Goal: Find specific page/section: Find specific page/section

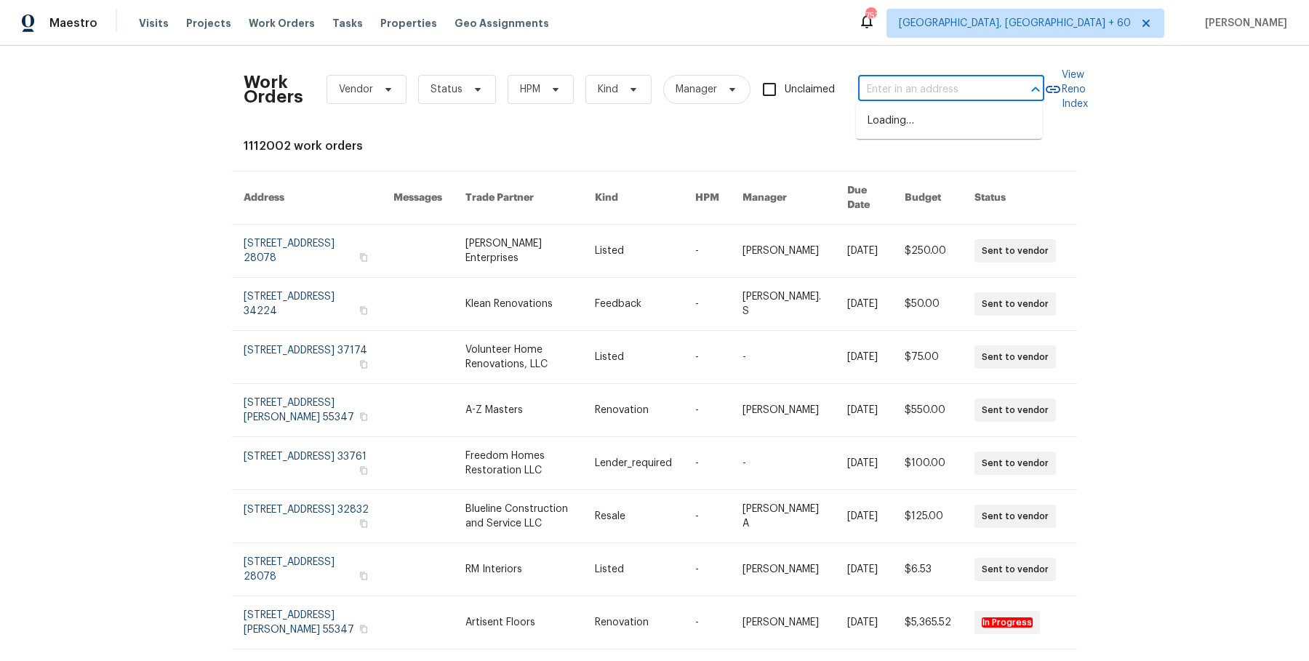
click at [943, 93] on input "text" at bounding box center [930, 90] width 145 height 23
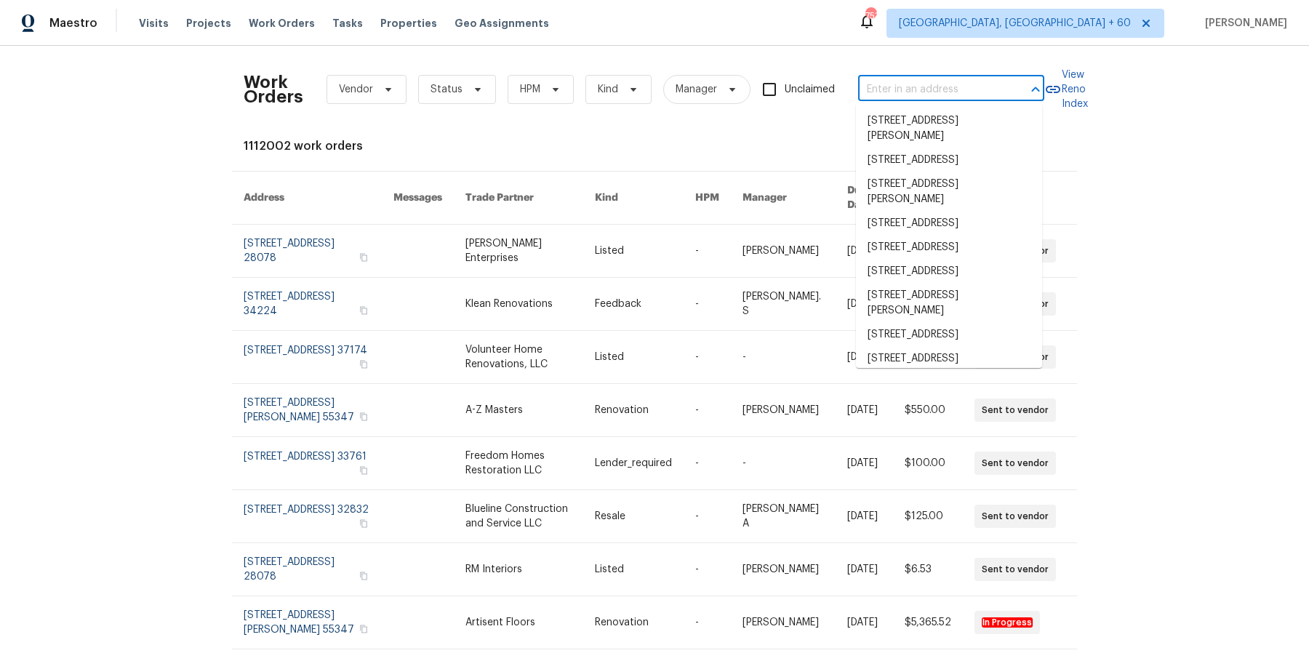
paste input "5176 Clarendon Rd Indianapolis, IN 46208"
type input "5176 Clarendon Rd Indianapolis, IN 46208"
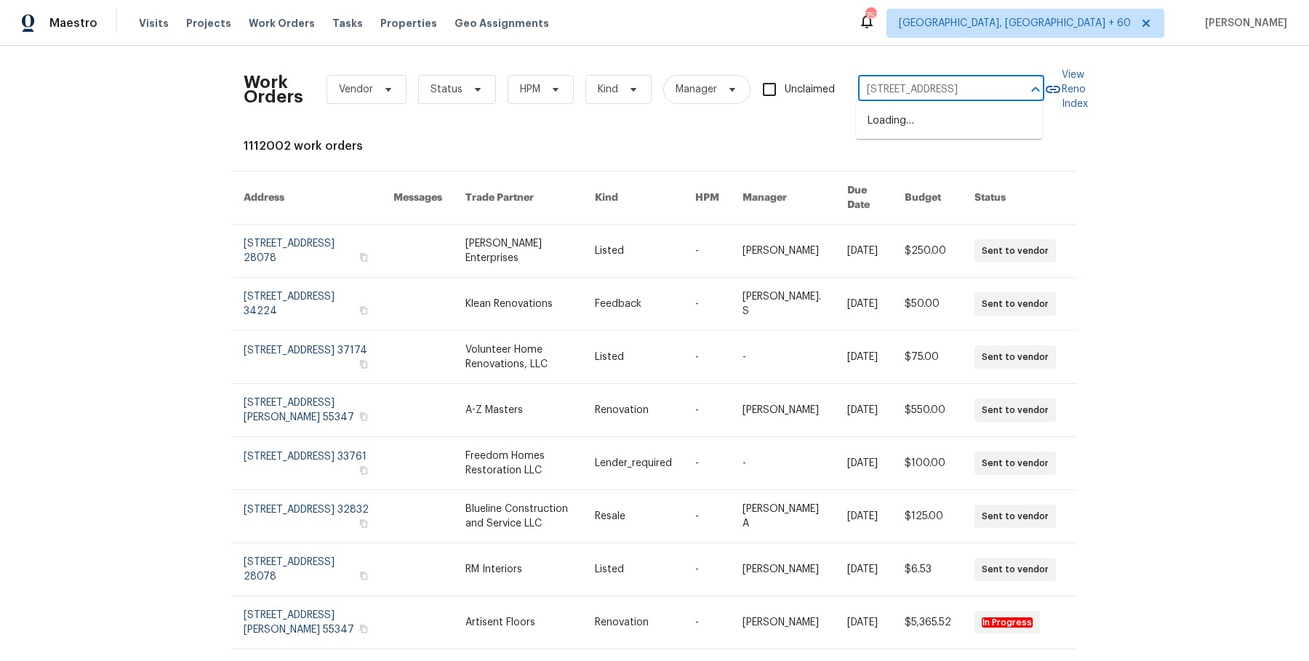
scroll to position [0, 62]
click at [940, 120] on li "[STREET_ADDRESS]" at bounding box center [949, 121] width 186 height 24
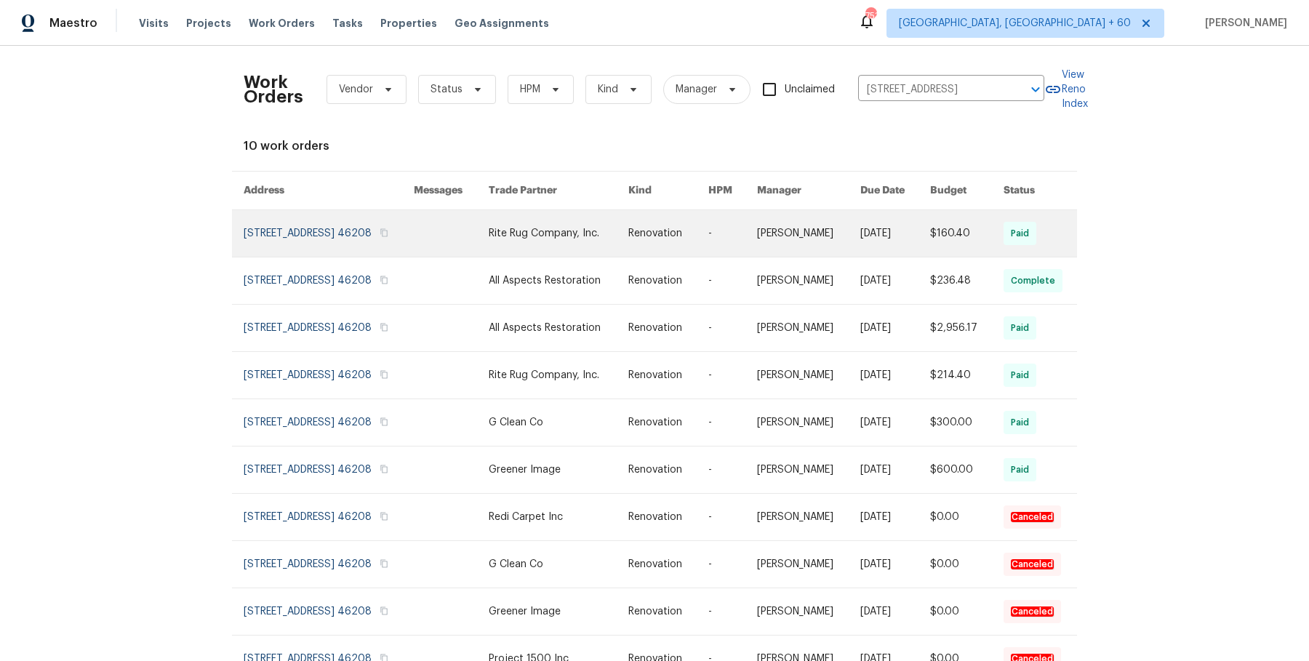
click at [817, 255] on link at bounding box center [808, 233] width 103 height 47
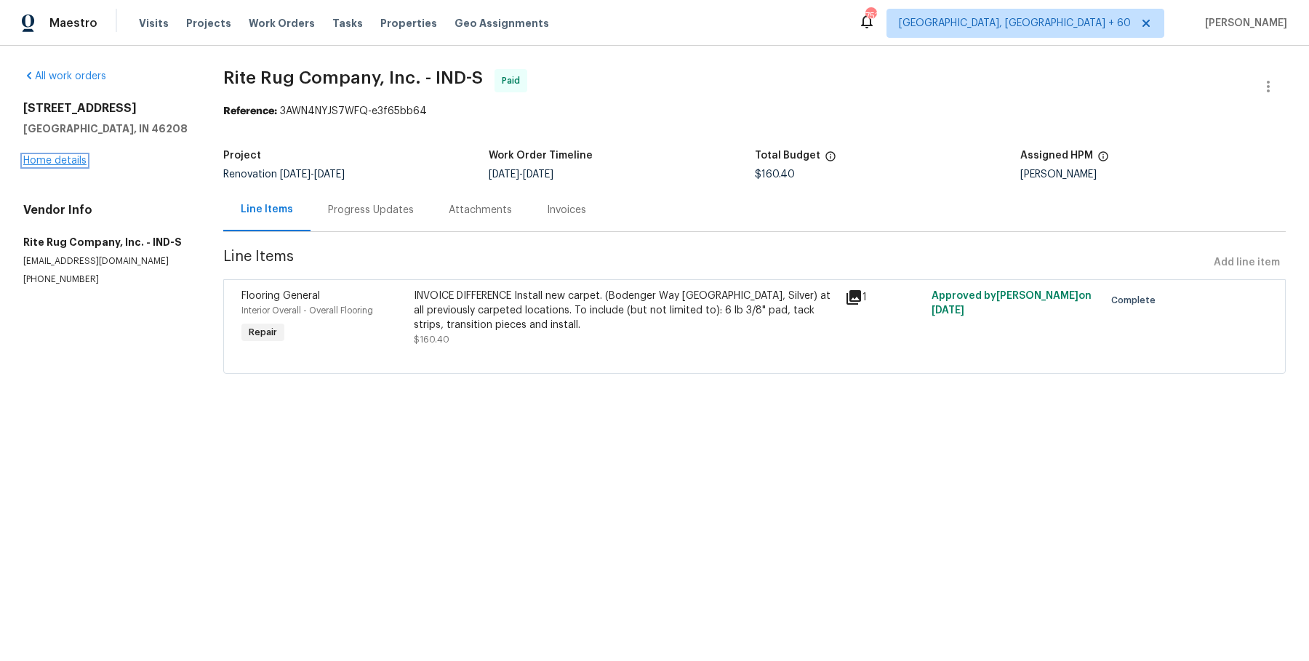
click at [67, 163] on link "Home details" at bounding box center [54, 161] width 63 height 10
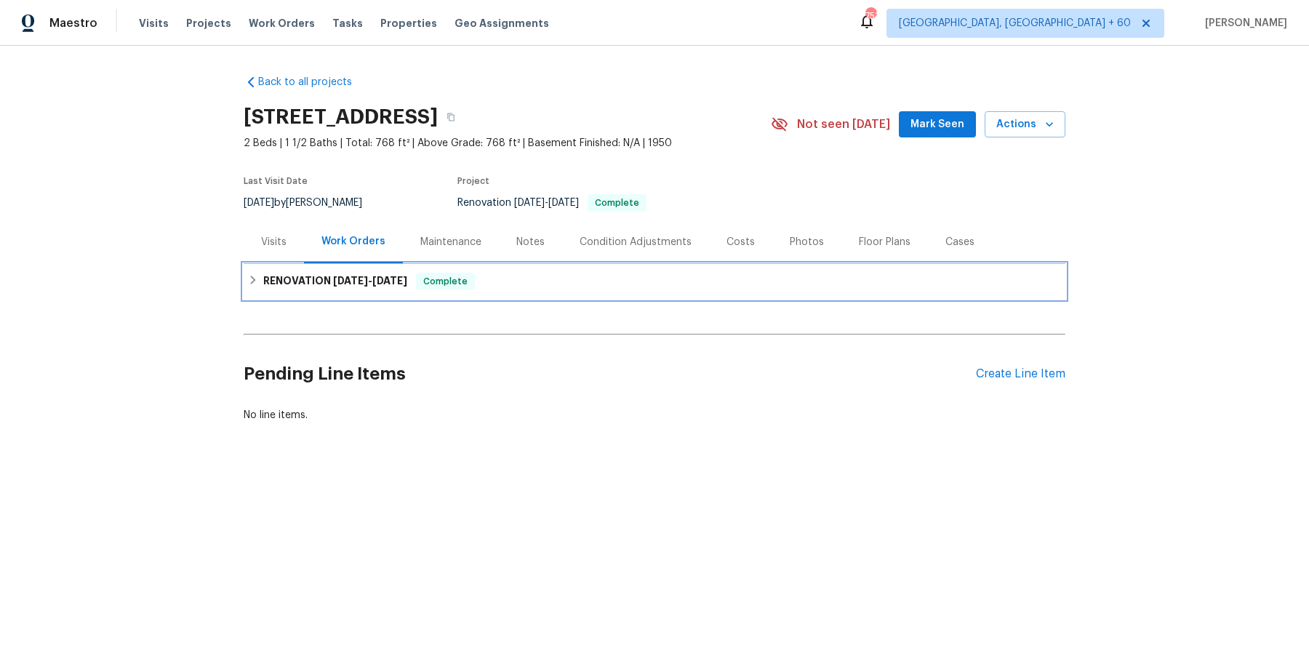
click at [294, 288] on h6 "RENOVATION 4/14/25 - 7/9/25" at bounding box center [335, 281] width 144 height 17
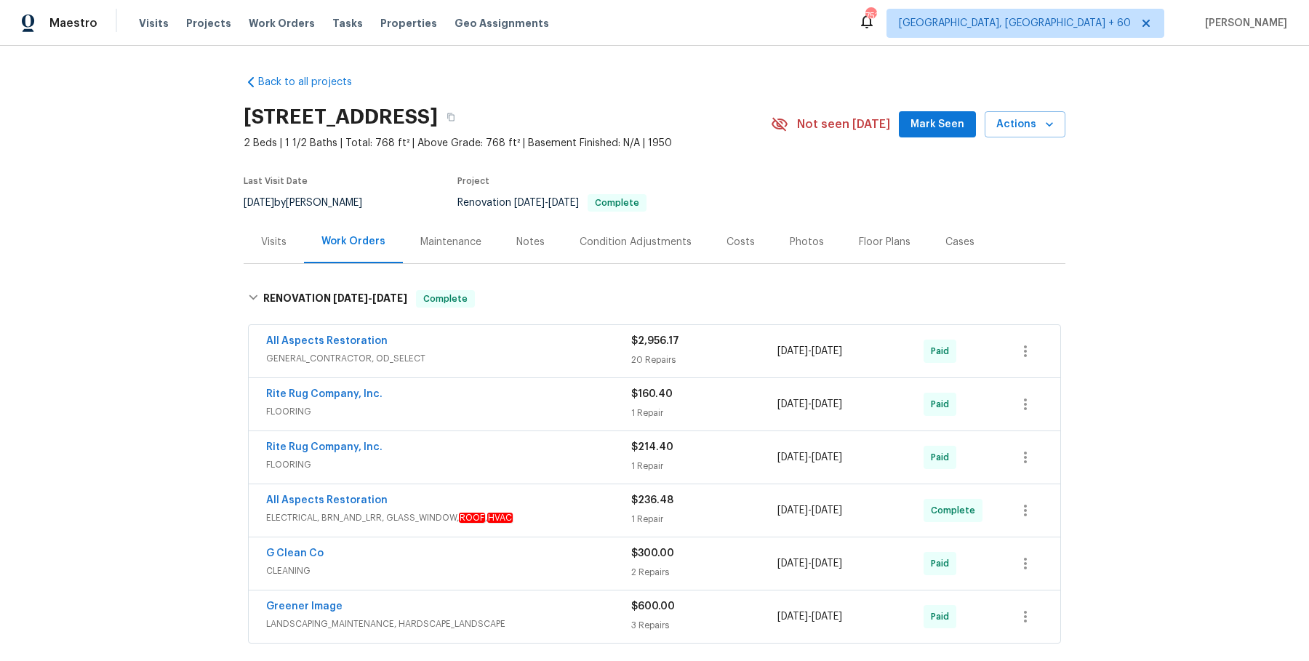
click at [532, 354] on span "GENERAL_CONTRACTOR, OD_SELECT" at bounding box center [448, 358] width 365 height 15
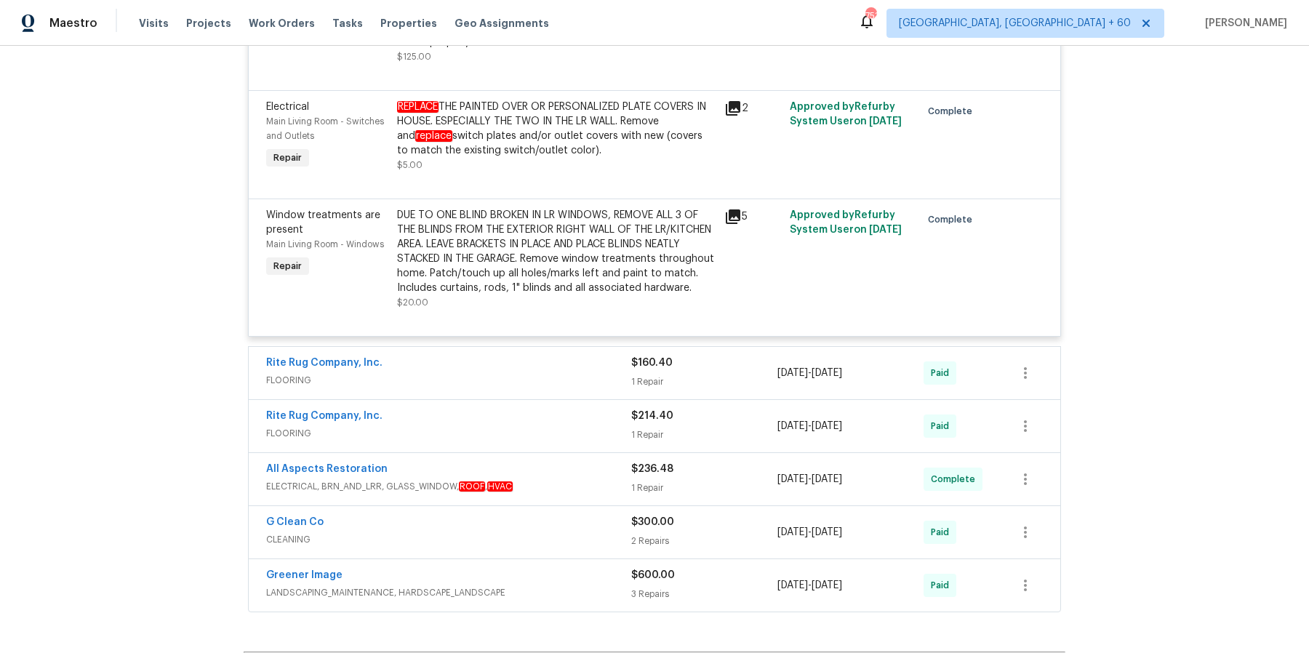
scroll to position [3208, 0]
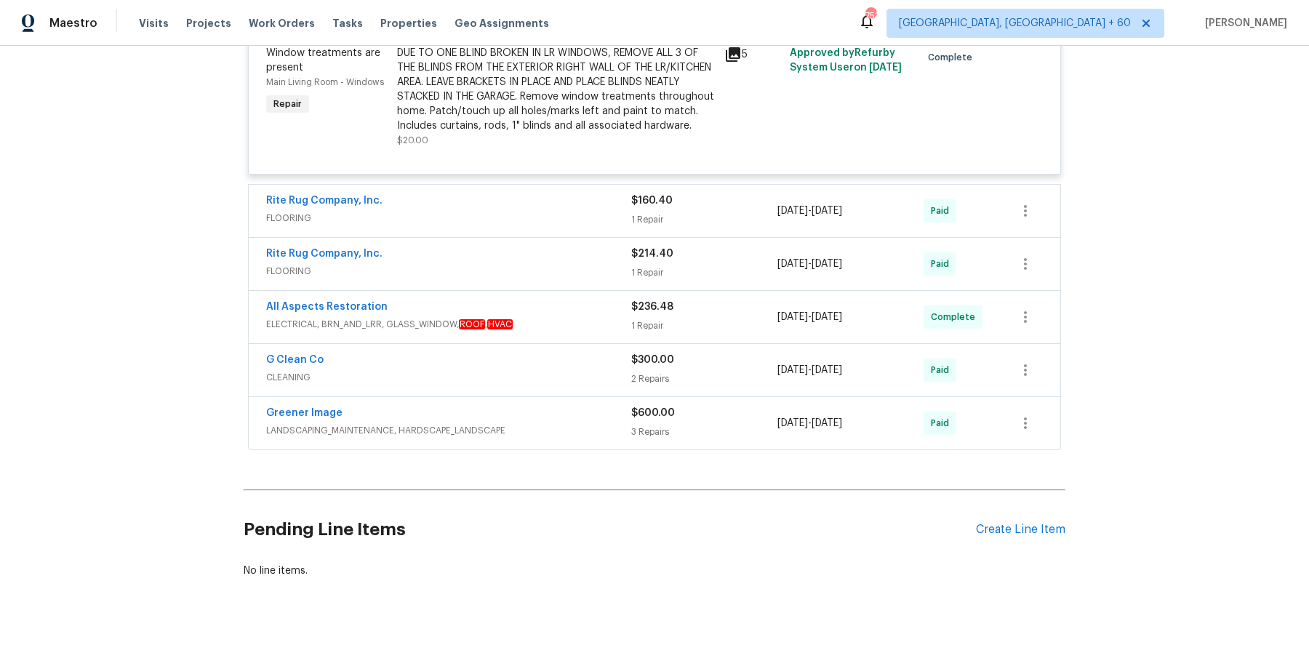
click at [547, 215] on div "Rite Rug Company, Inc. FLOORING" at bounding box center [448, 210] width 365 height 35
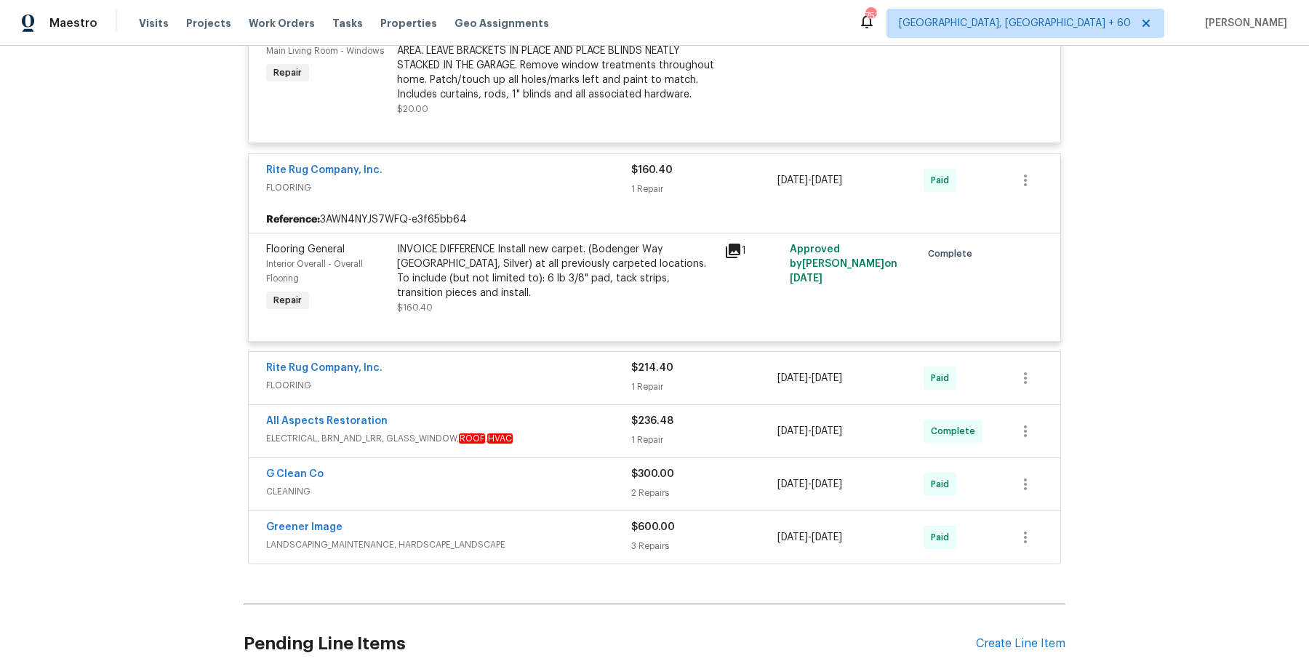
scroll to position [3294, 0]
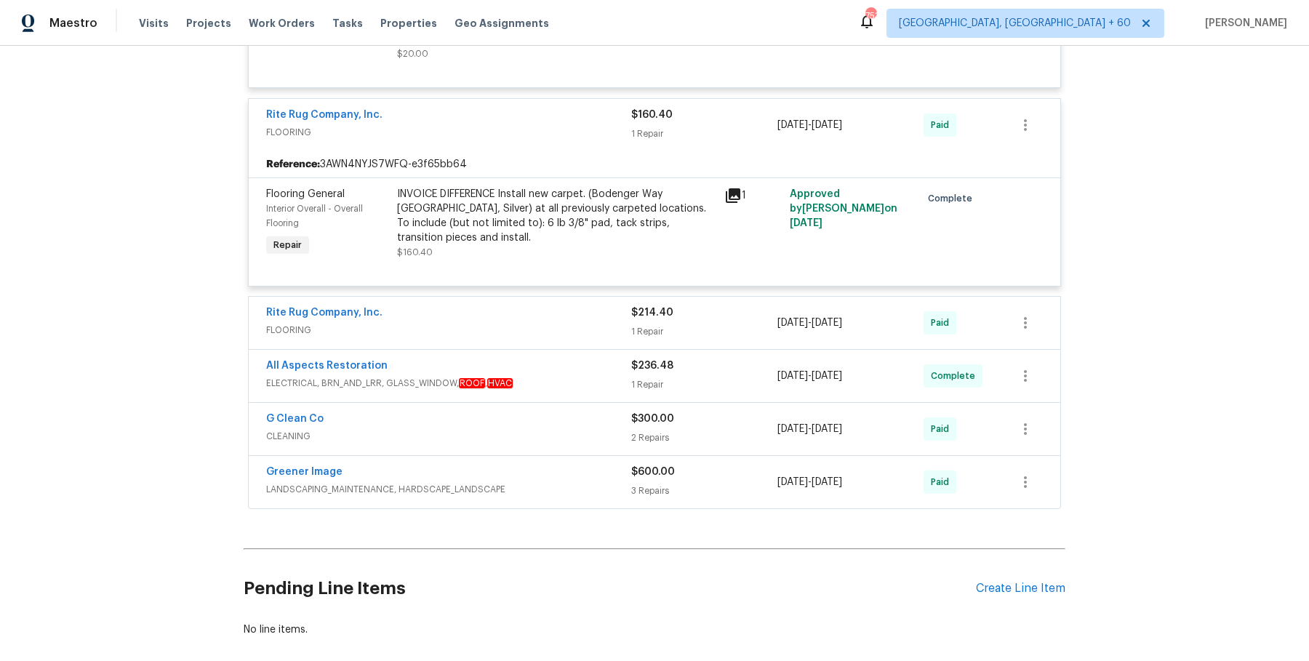
click at [548, 305] on div "Rite Rug Company, Inc." at bounding box center [448, 313] width 365 height 17
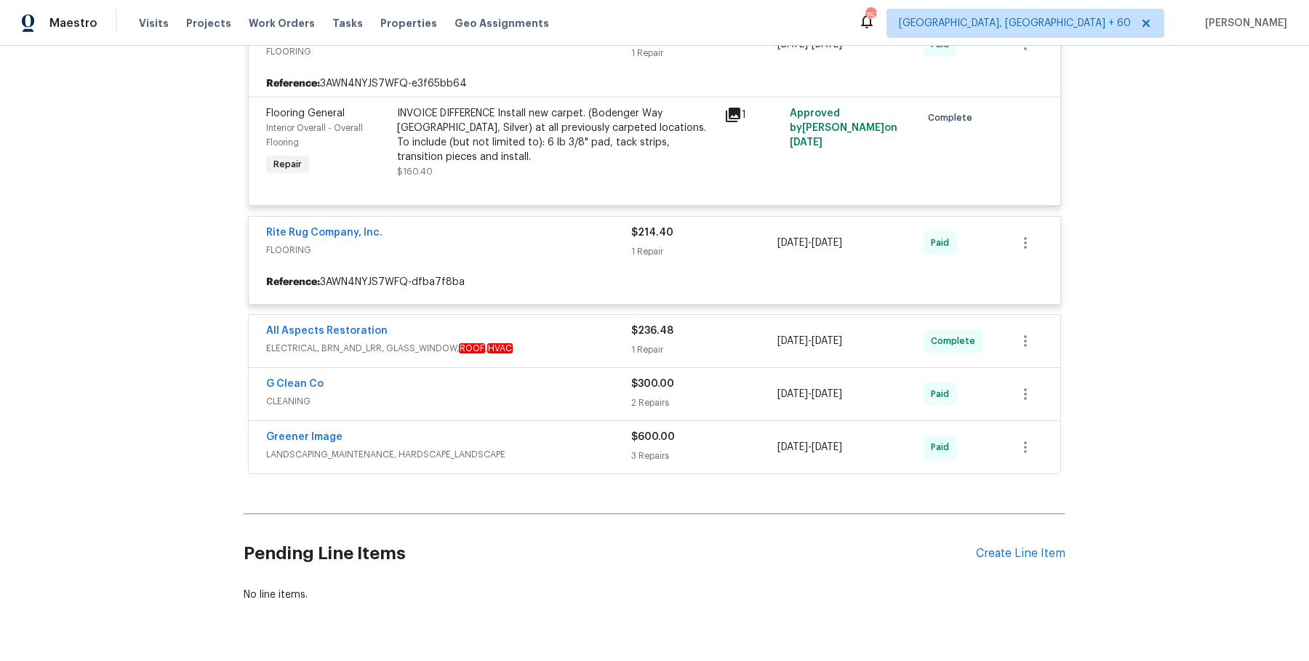
scroll to position [3377, 0]
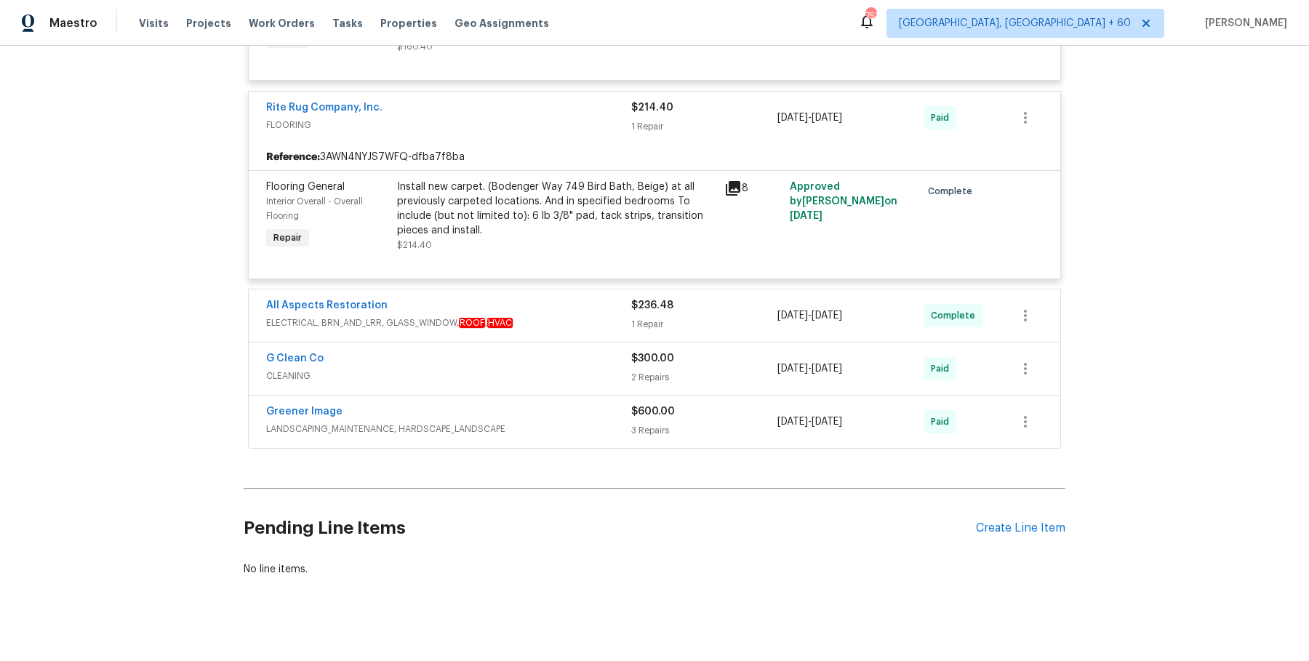
click at [547, 298] on div "All Aspects Restoration" at bounding box center [448, 306] width 365 height 17
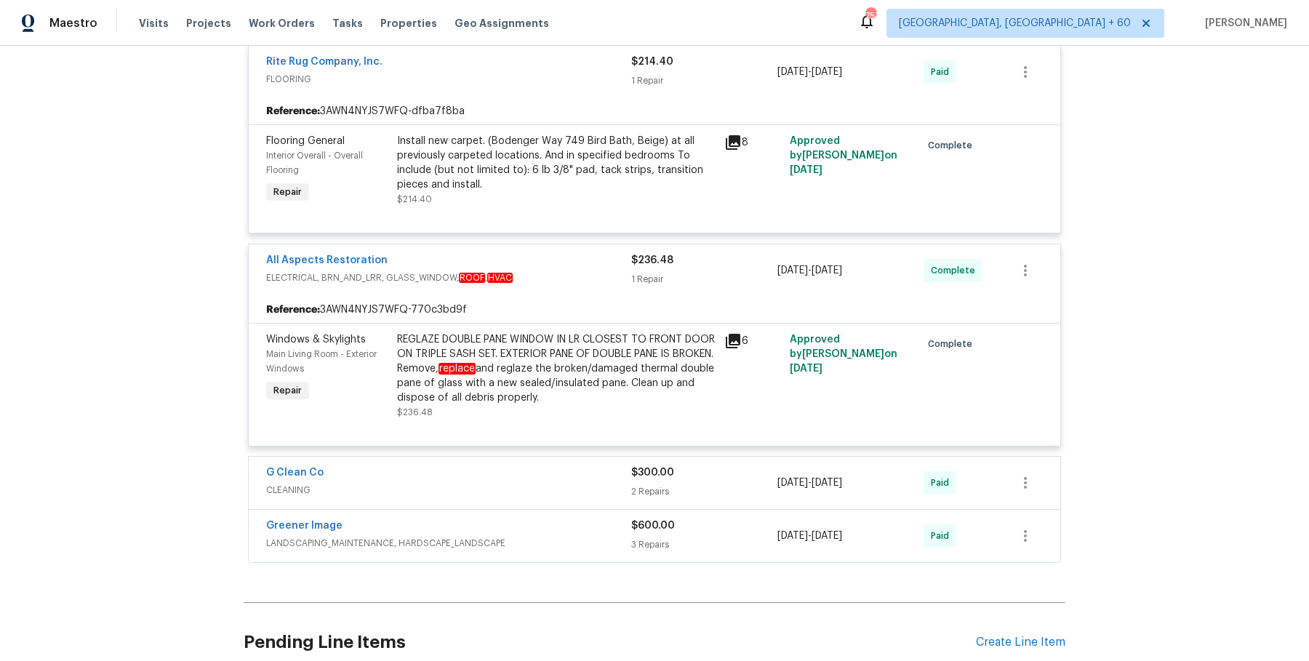
scroll to position [3544, 0]
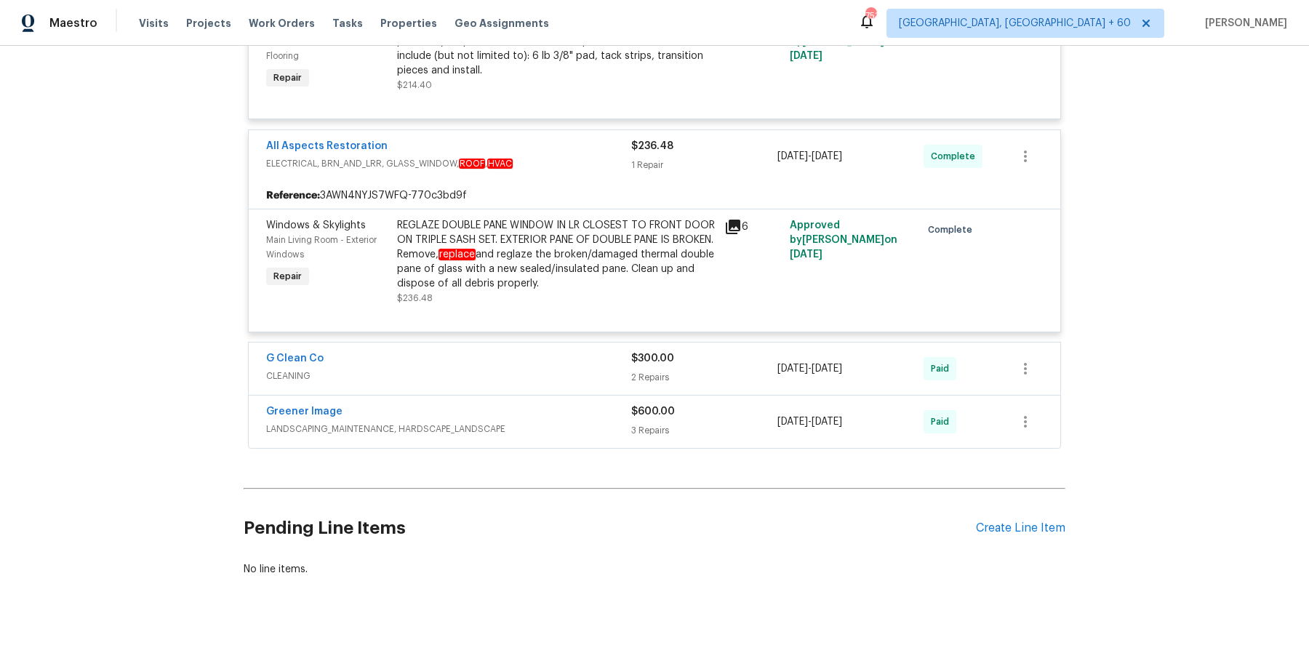
click at [537, 351] on div "G Clean Co" at bounding box center [448, 359] width 365 height 17
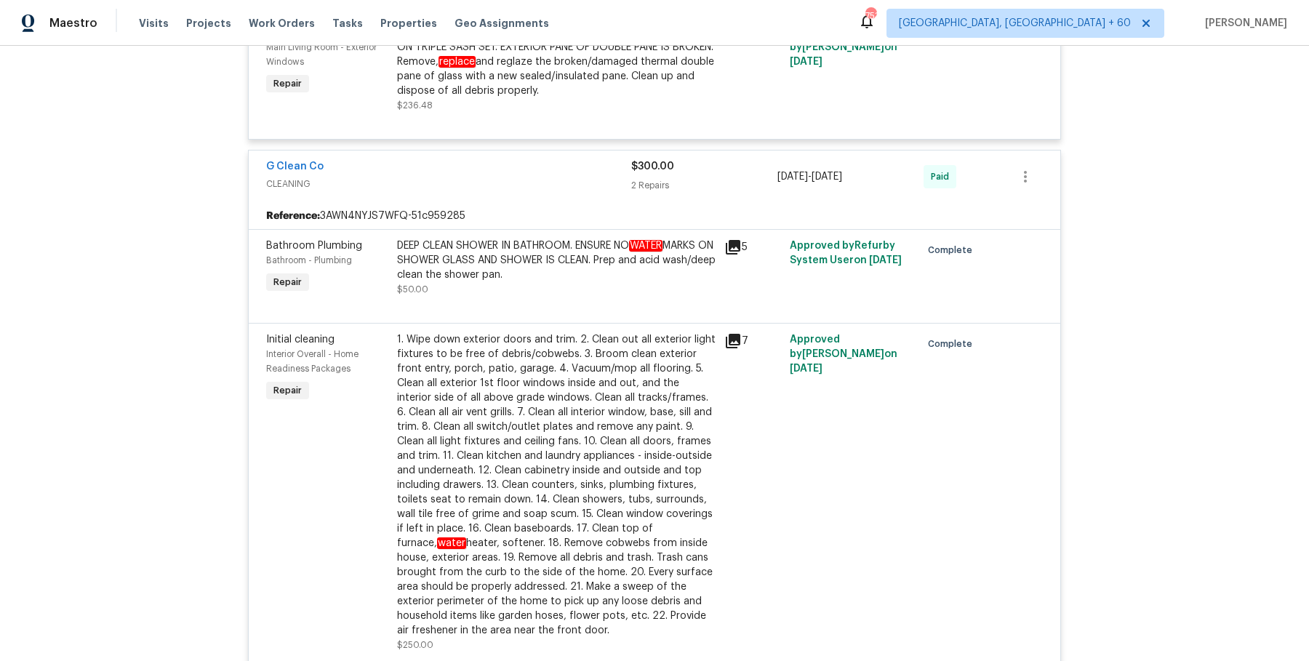
scroll to position [4147, 0]
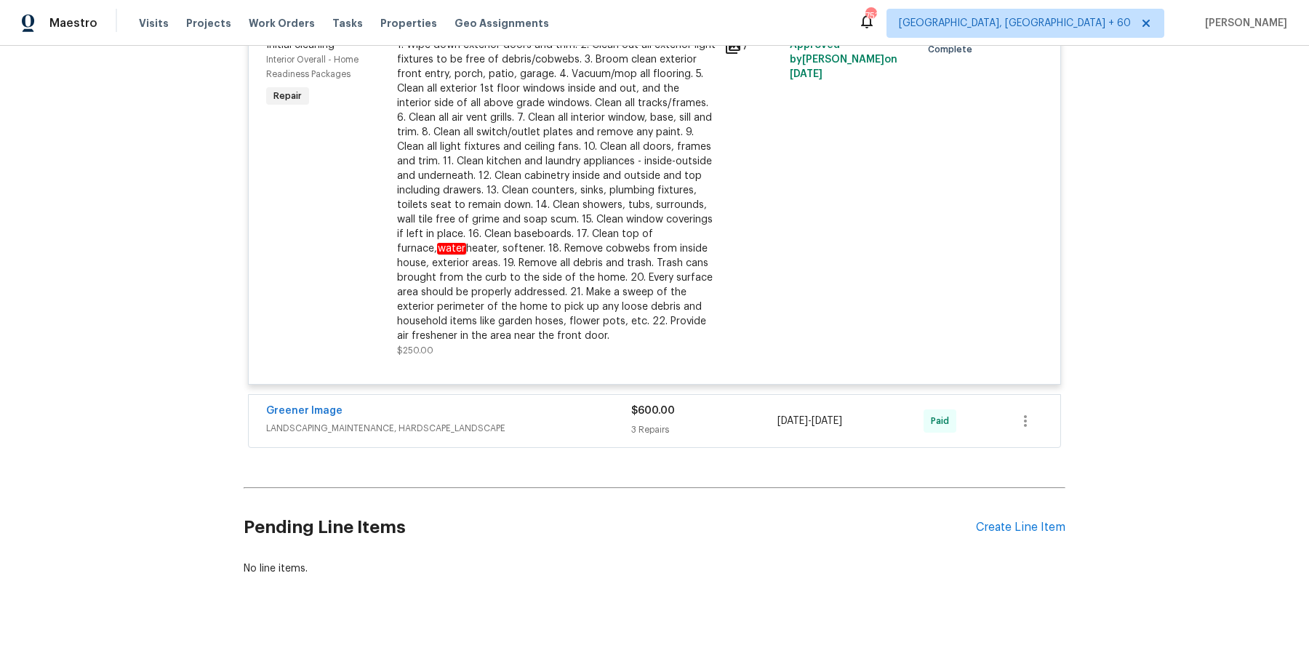
click at [531, 421] on span "LANDSCAPING_MAINTENANCE, HARDSCAPE_LANDSCAPE" at bounding box center [448, 428] width 365 height 15
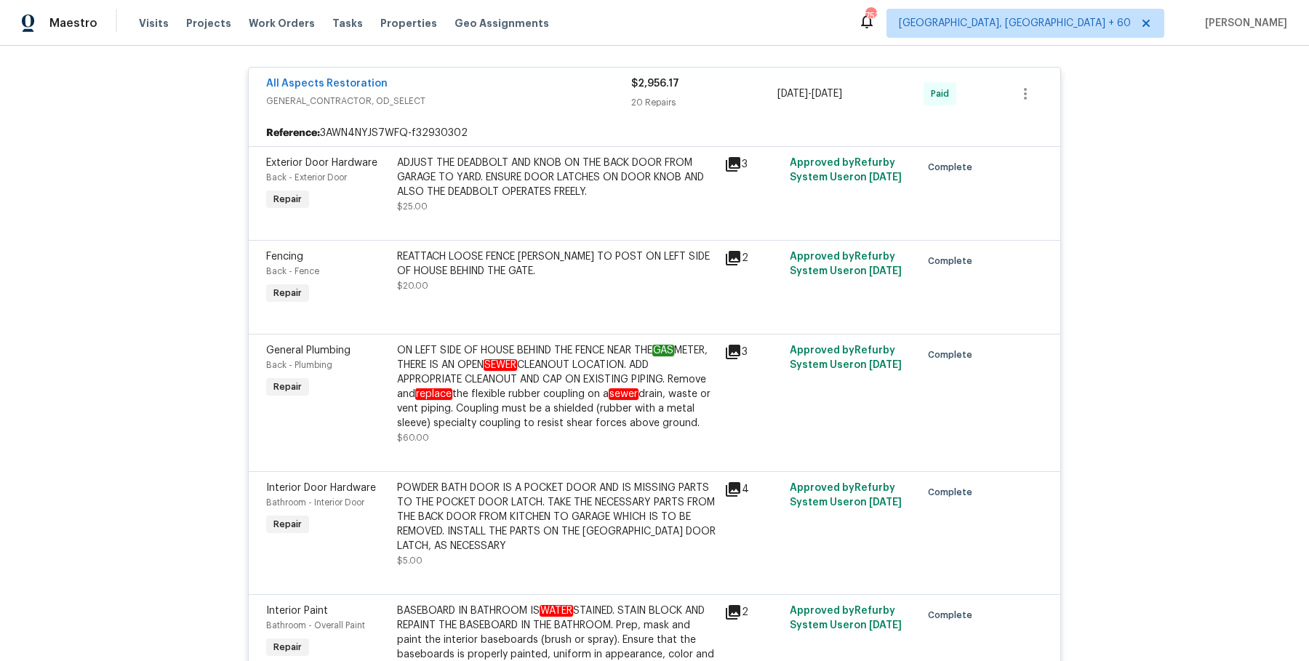
scroll to position [0, 0]
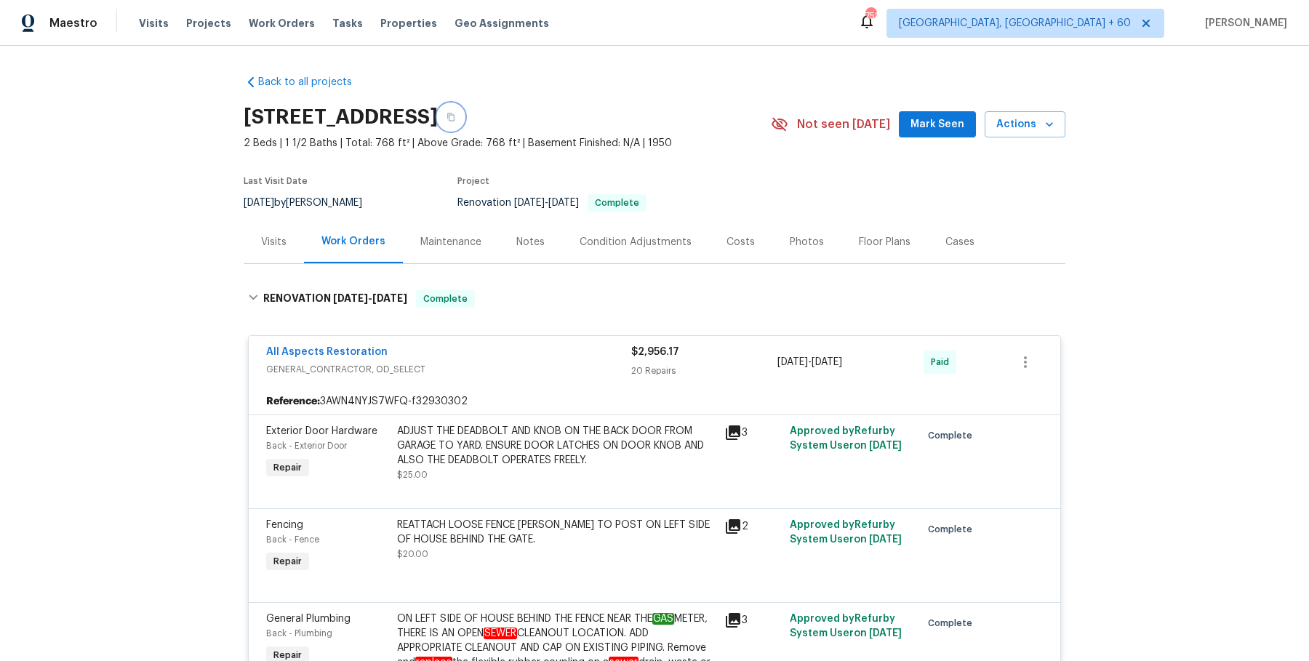
click at [464, 123] on button "button" at bounding box center [451, 117] width 26 height 26
click at [464, 116] on button "button" at bounding box center [451, 117] width 26 height 26
click at [678, 136] on span "2 Beds | 1 1/2 Baths | Total: 768 ft² | Above Grade: 768 ft² | Basement Finishe…" at bounding box center [507, 143] width 527 height 15
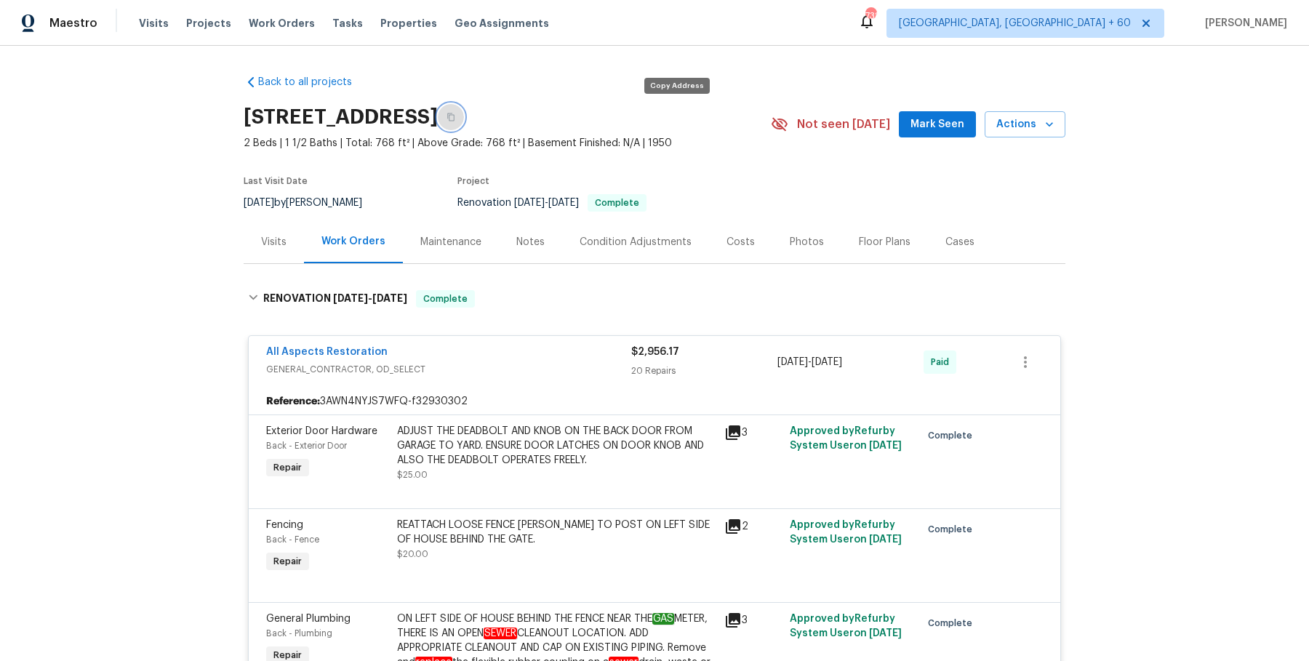
click at [455, 119] on icon "button" at bounding box center [450, 117] width 7 height 8
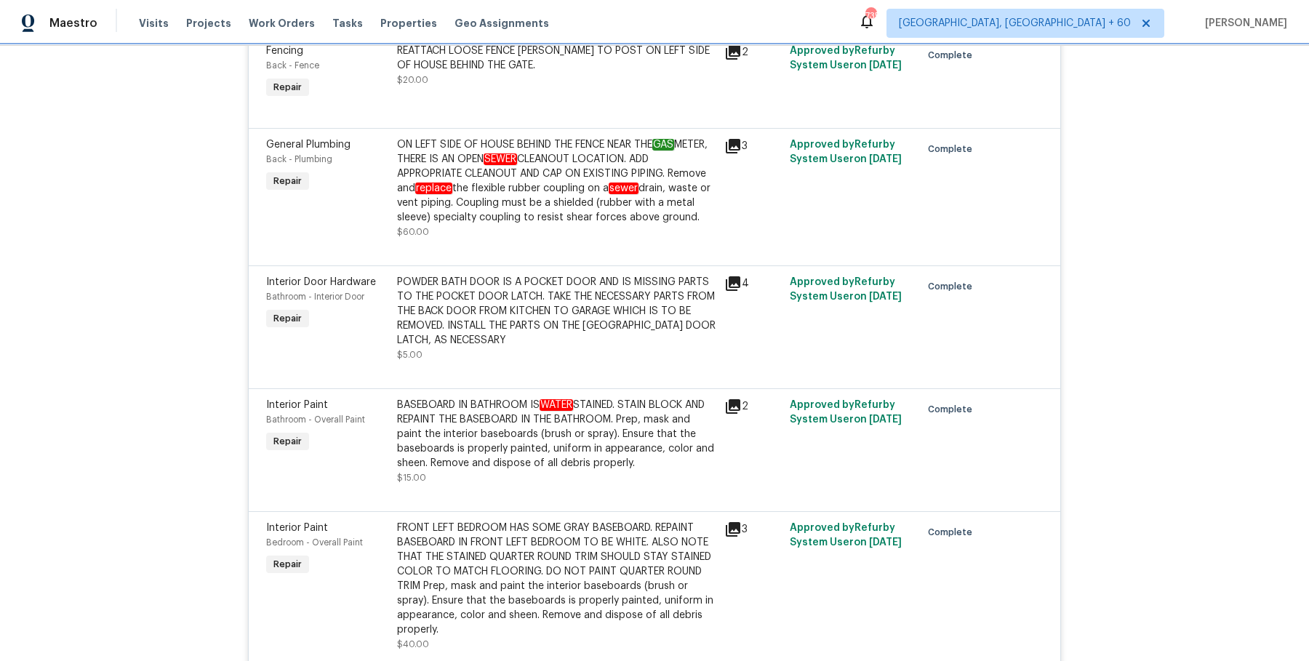
scroll to position [473, 0]
click at [538, 201] on div "ON LEFT SIDE OF HOUSE BEHIND THE FENCE NEAR THE GAS METER, THERE IS AN OPEN SEW…" at bounding box center [556, 181] width 319 height 87
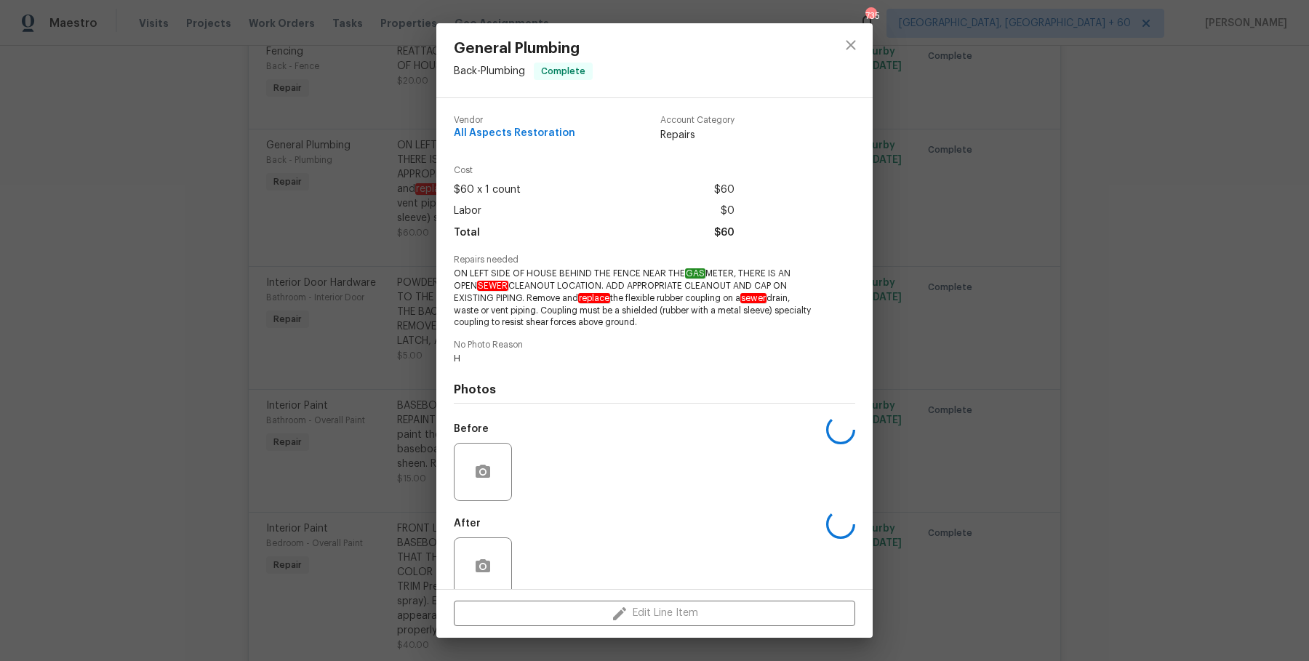
scroll to position [21, 0]
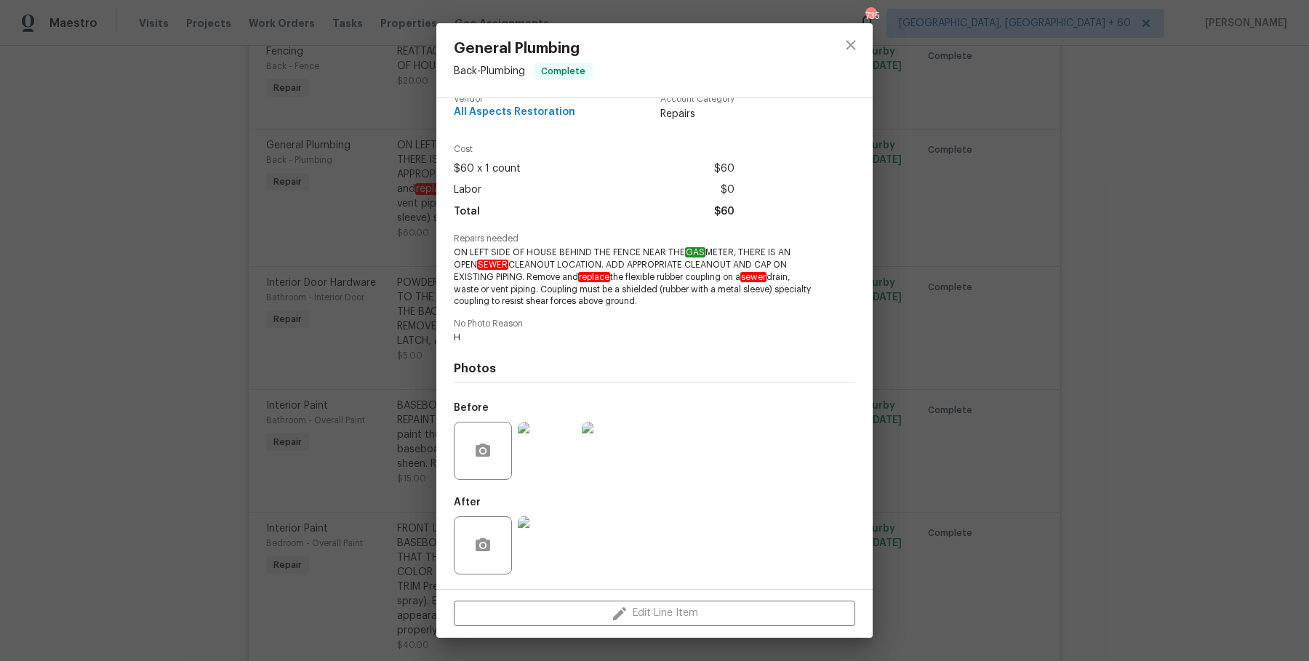
click at [540, 459] on img at bounding box center [547, 451] width 58 height 58
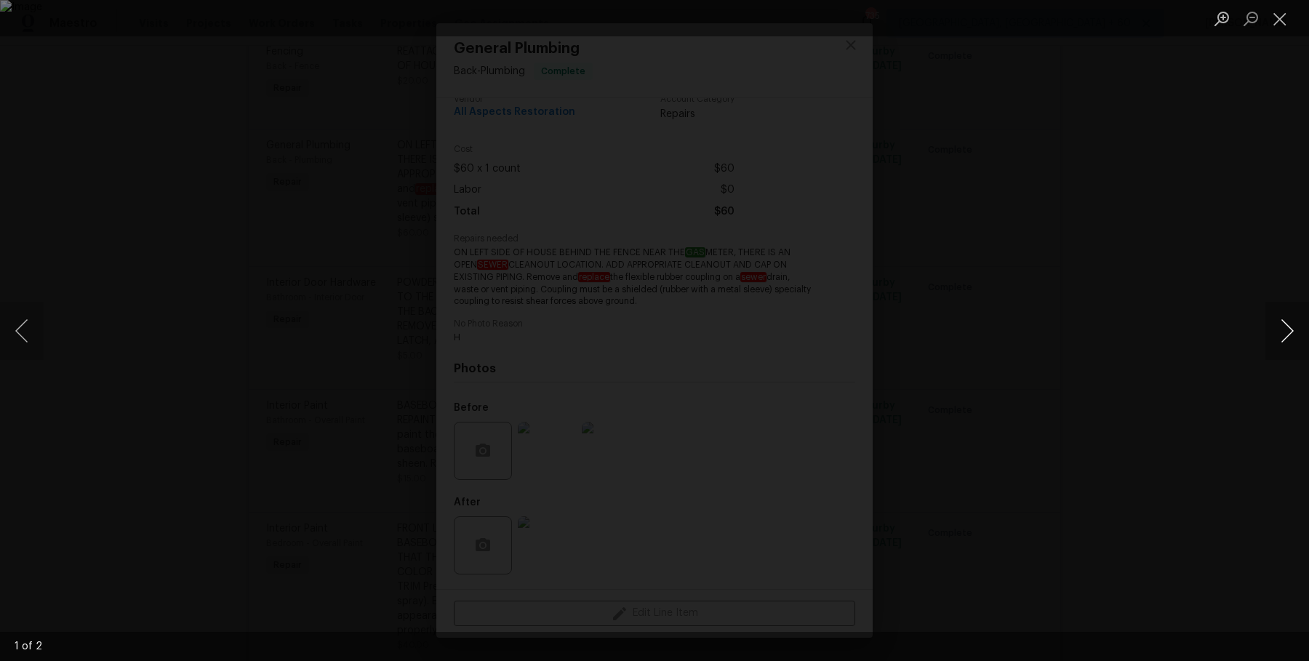
click at [1286, 335] on button "Next image" at bounding box center [1287, 331] width 44 height 58
click at [1193, 199] on div "Lightbox" at bounding box center [654, 330] width 1309 height 661
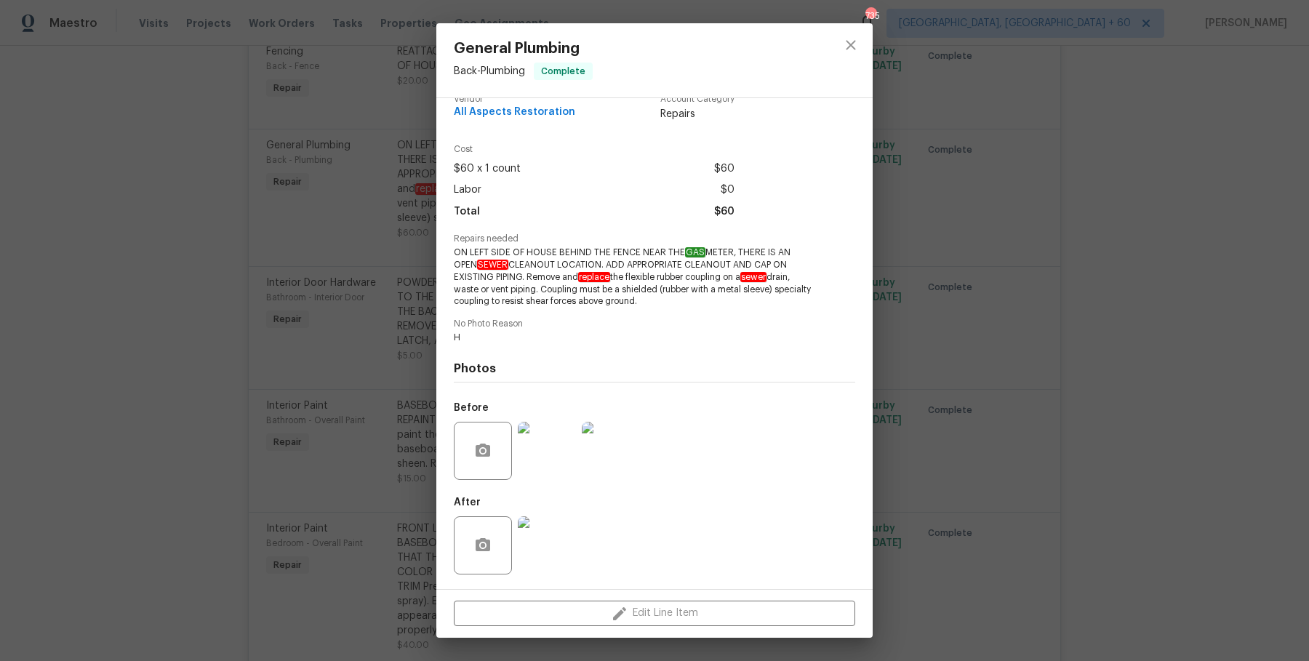
click at [1111, 284] on div "General Plumbing Back - Plumbing Complete Vendor All Aspects Restoration Accoun…" at bounding box center [654, 330] width 1309 height 661
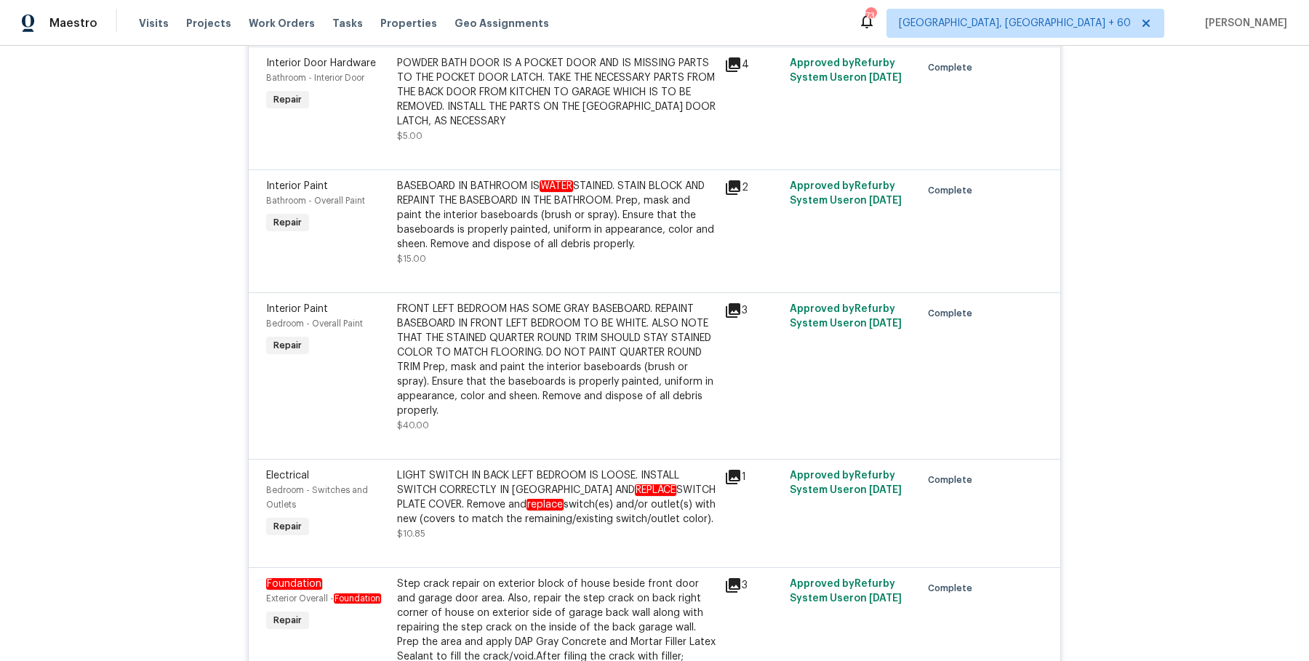
scroll to position [708, 0]
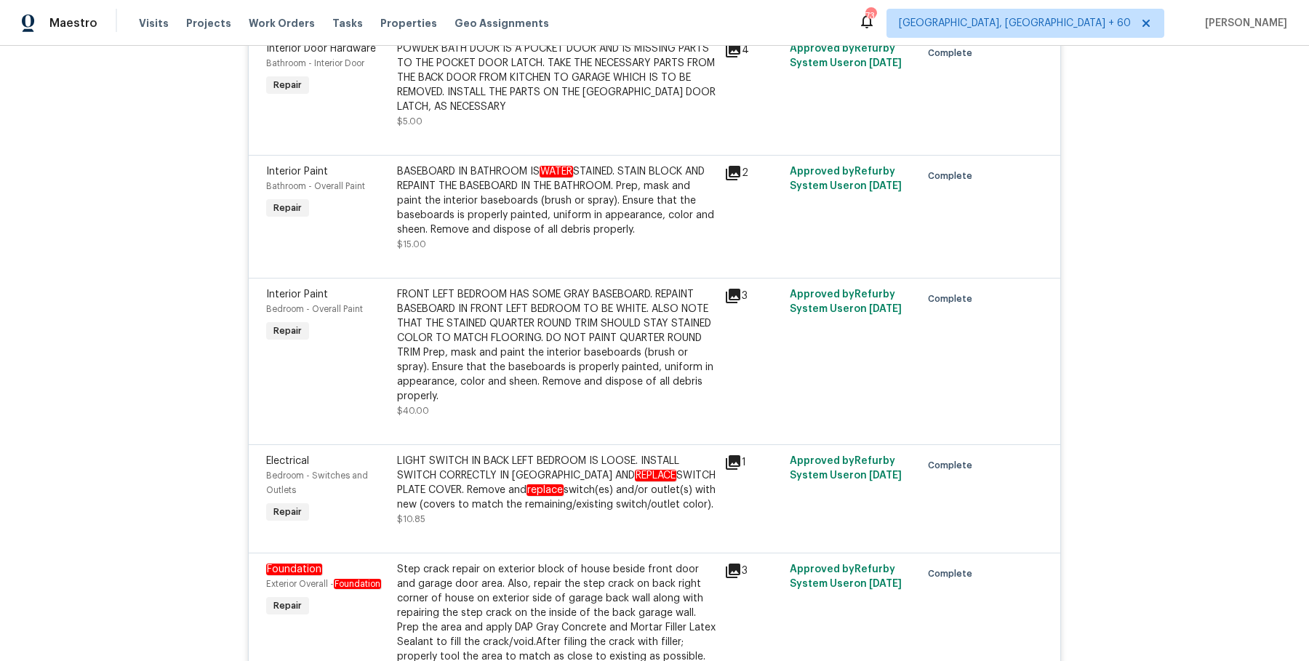
click at [673, 183] on div "BASEBOARD IN BATHROOM IS WATER STAINED. STAIN BLOCK AND REPAINT THE BASEBOARD I…" at bounding box center [556, 200] width 319 height 73
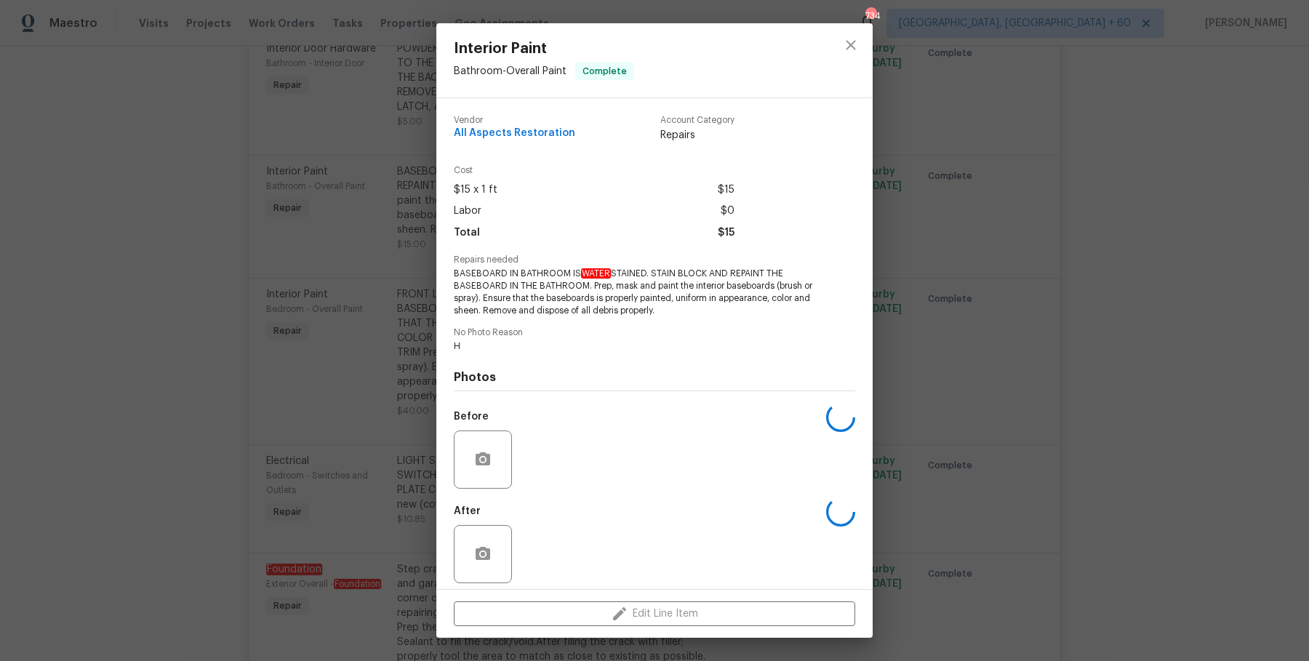
click at [1017, 382] on div "Interior Paint Bathroom - Overall Paint Complete Vendor All Aspects Restoration…" at bounding box center [654, 330] width 1309 height 661
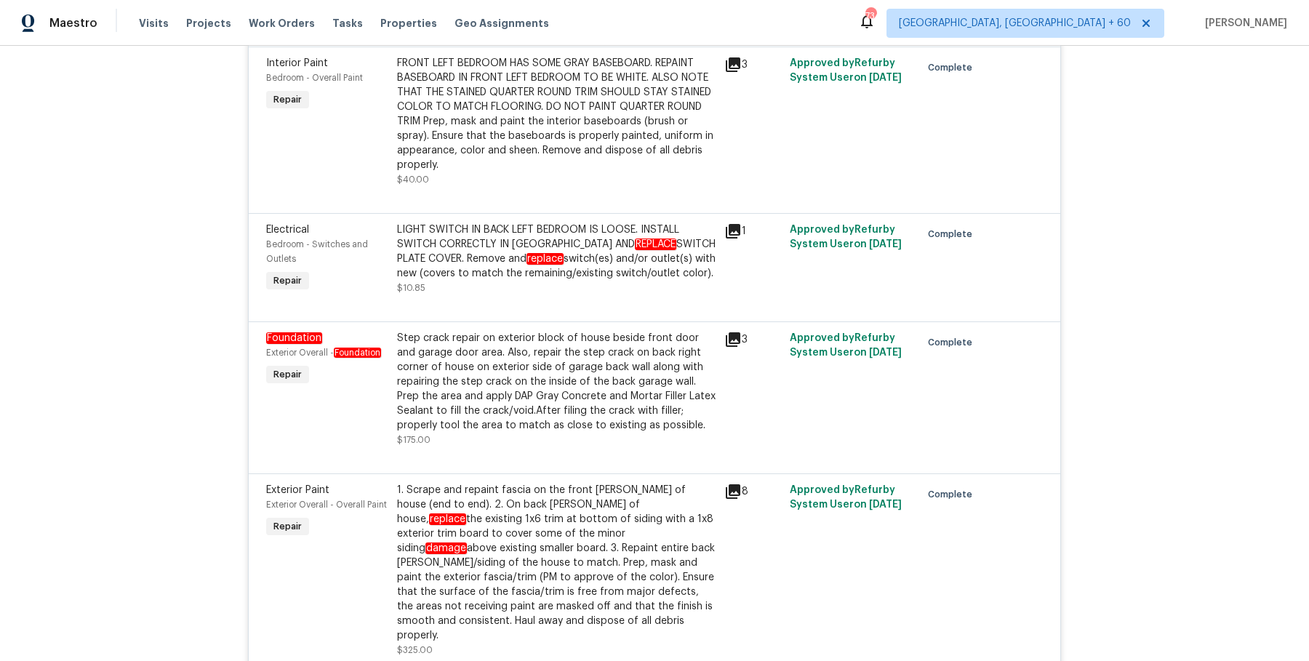
scroll to position [942, 0]
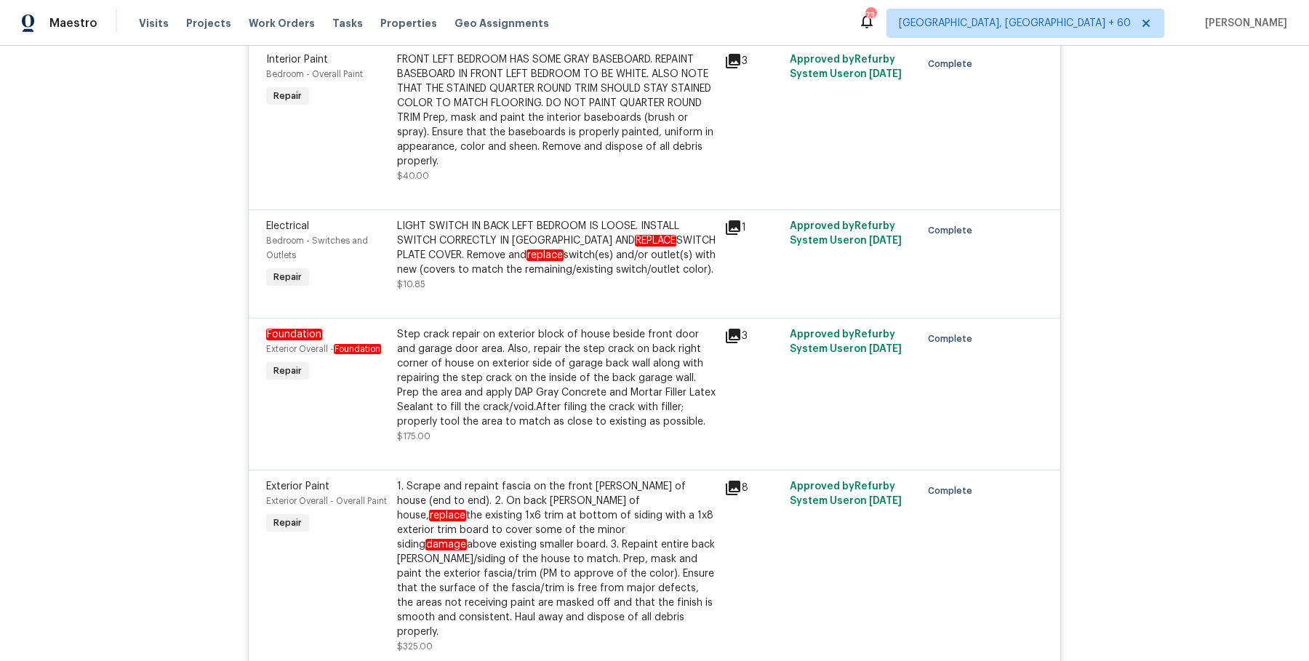
click at [660, 371] on div "Step crack repair on exterior block of house beside front door and garage door …" at bounding box center [556, 378] width 319 height 102
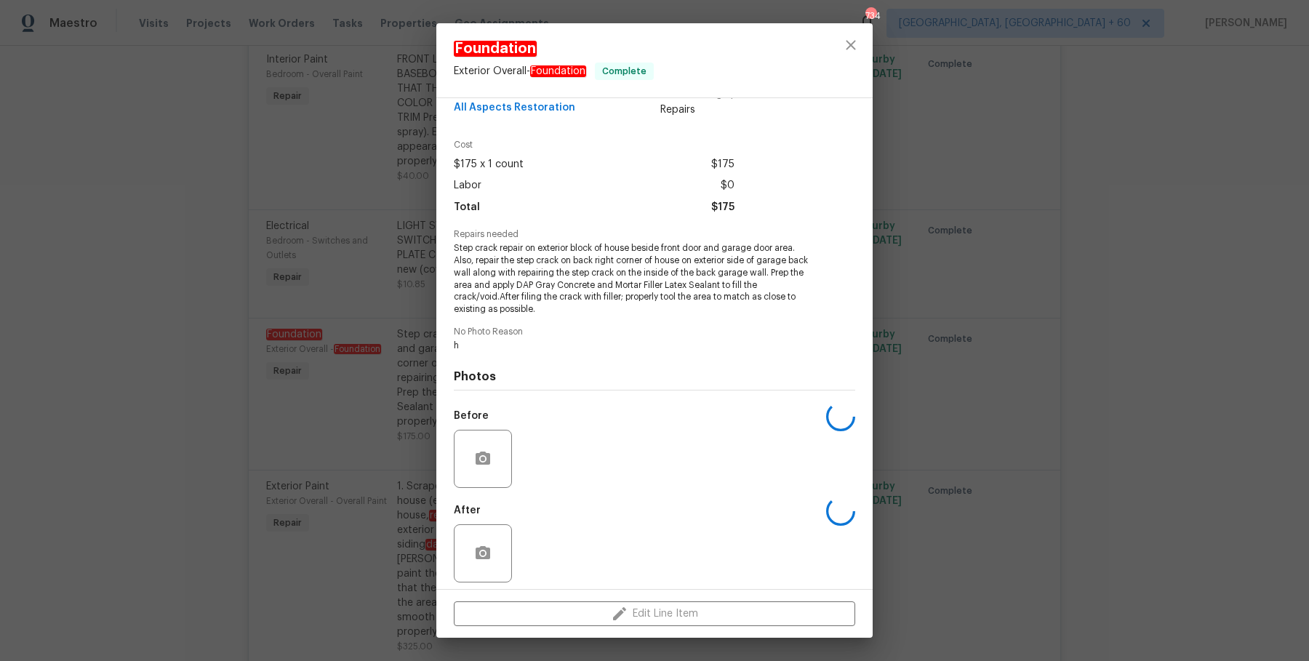
scroll to position [27, 0]
click at [964, 492] on div "Foundation Exterior Overall - Foundation Complete Vendor All Aspects Restoratio…" at bounding box center [654, 330] width 1309 height 661
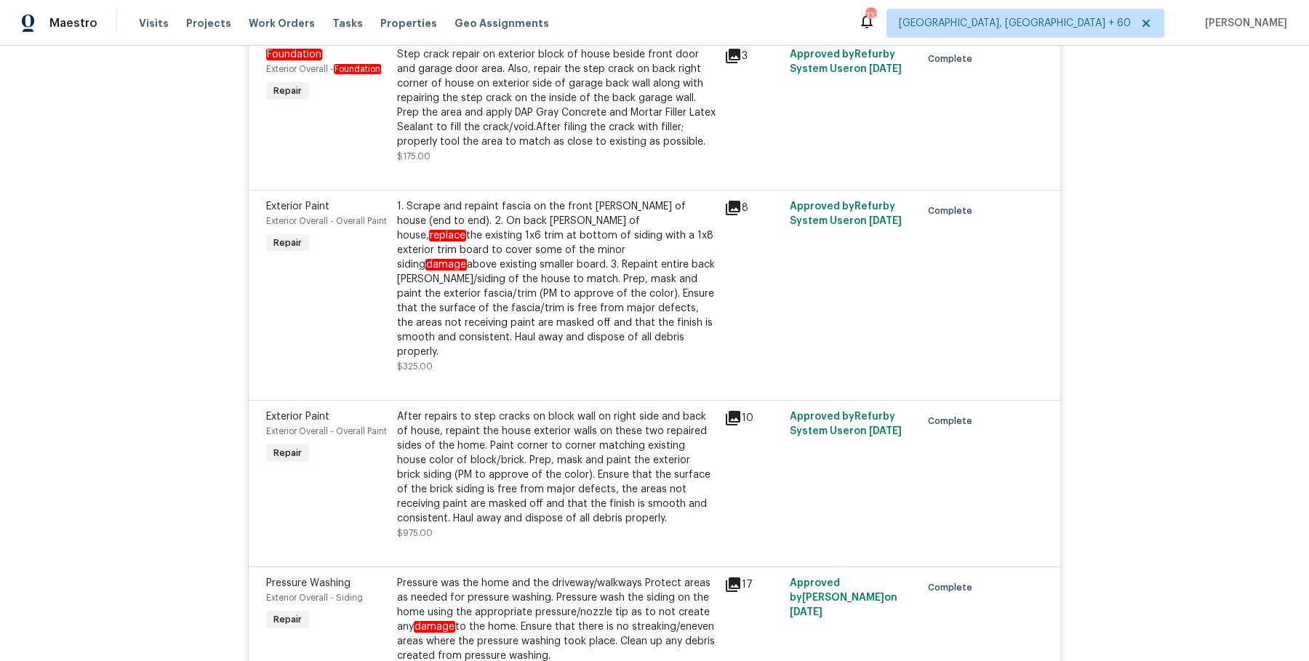
scroll to position [1223, 0]
click at [577, 138] on div "Step crack repair on exterior block of house beside front door and garage door …" at bounding box center [556, 98] width 319 height 102
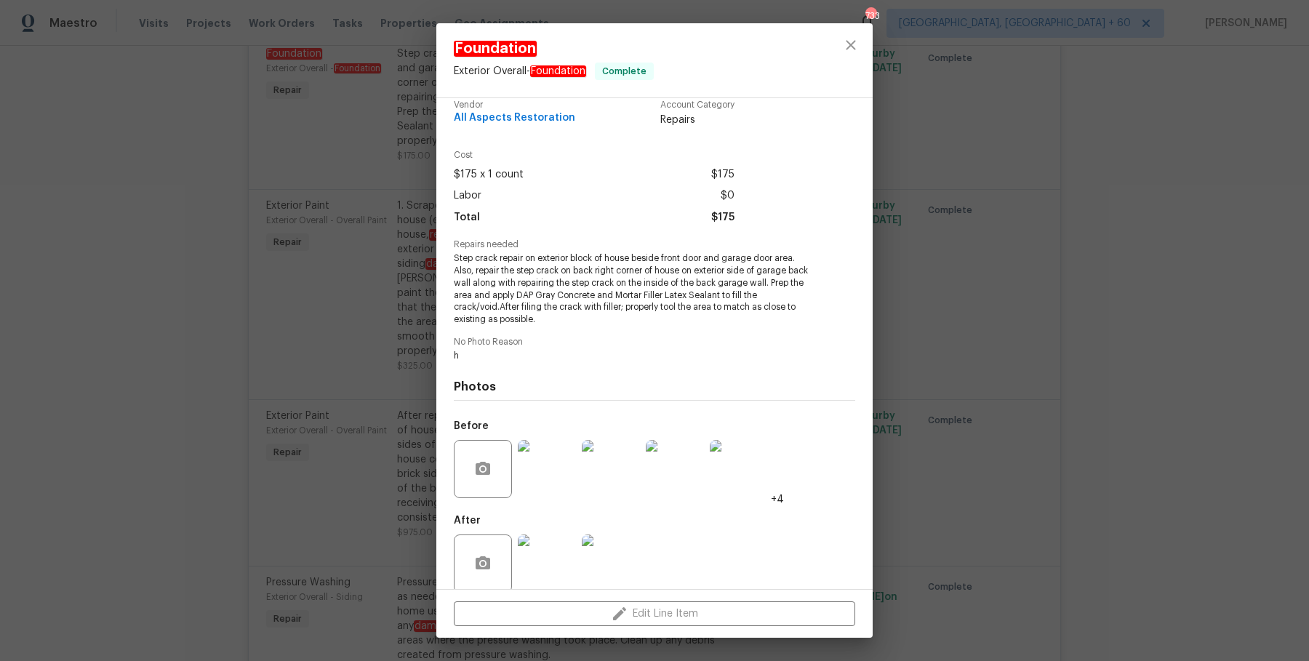
scroll to position [33, 0]
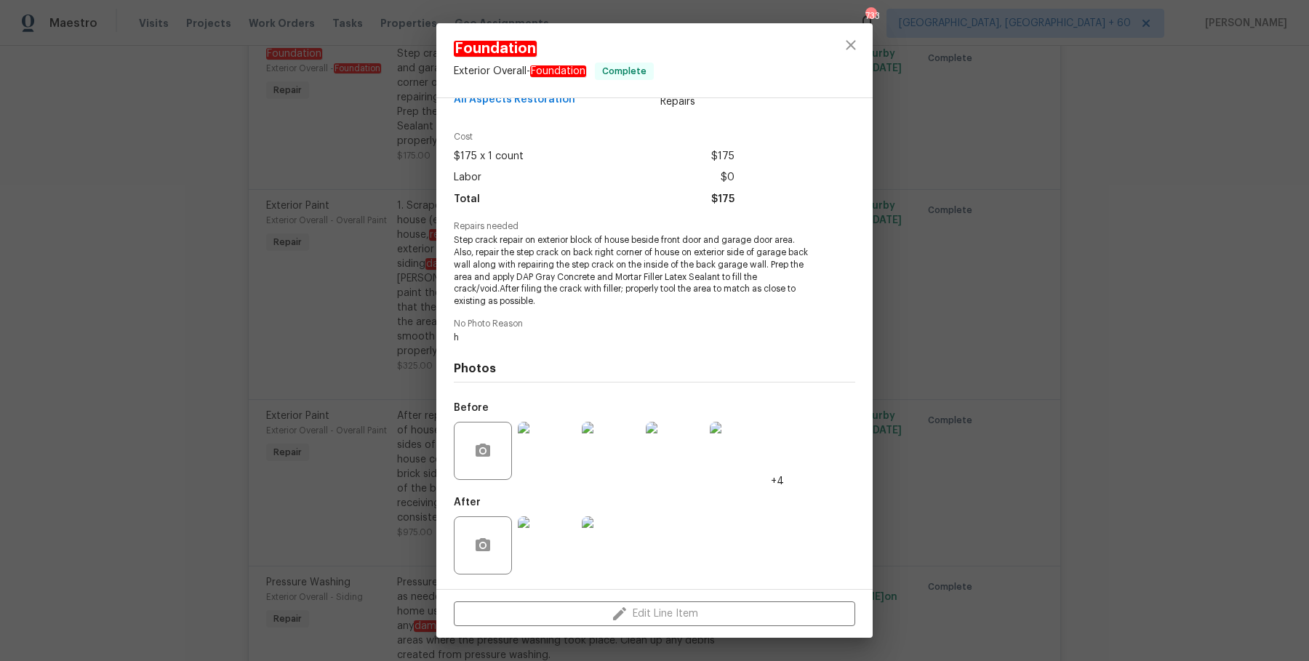
click at [549, 450] on img at bounding box center [547, 451] width 58 height 58
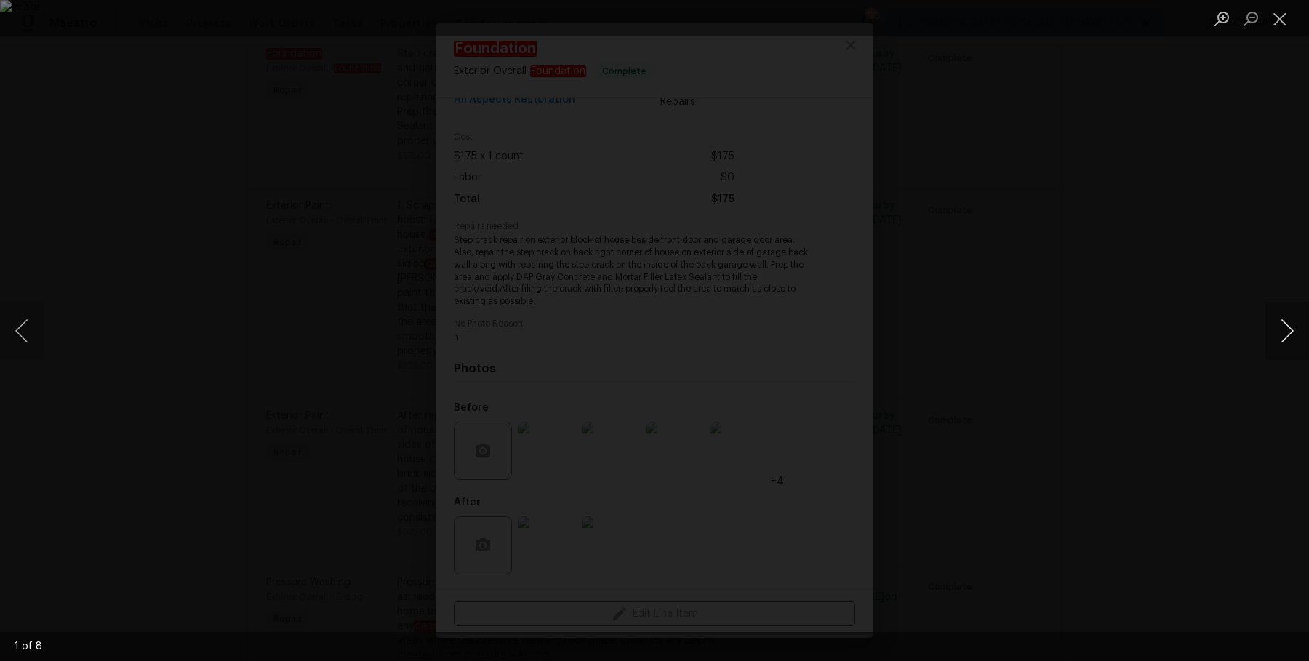
click at [1277, 338] on button "Next image" at bounding box center [1287, 331] width 44 height 58
click at [1278, 338] on button "Next image" at bounding box center [1287, 331] width 44 height 58
click at [1277, 338] on button "Next image" at bounding box center [1287, 331] width 44 height 58
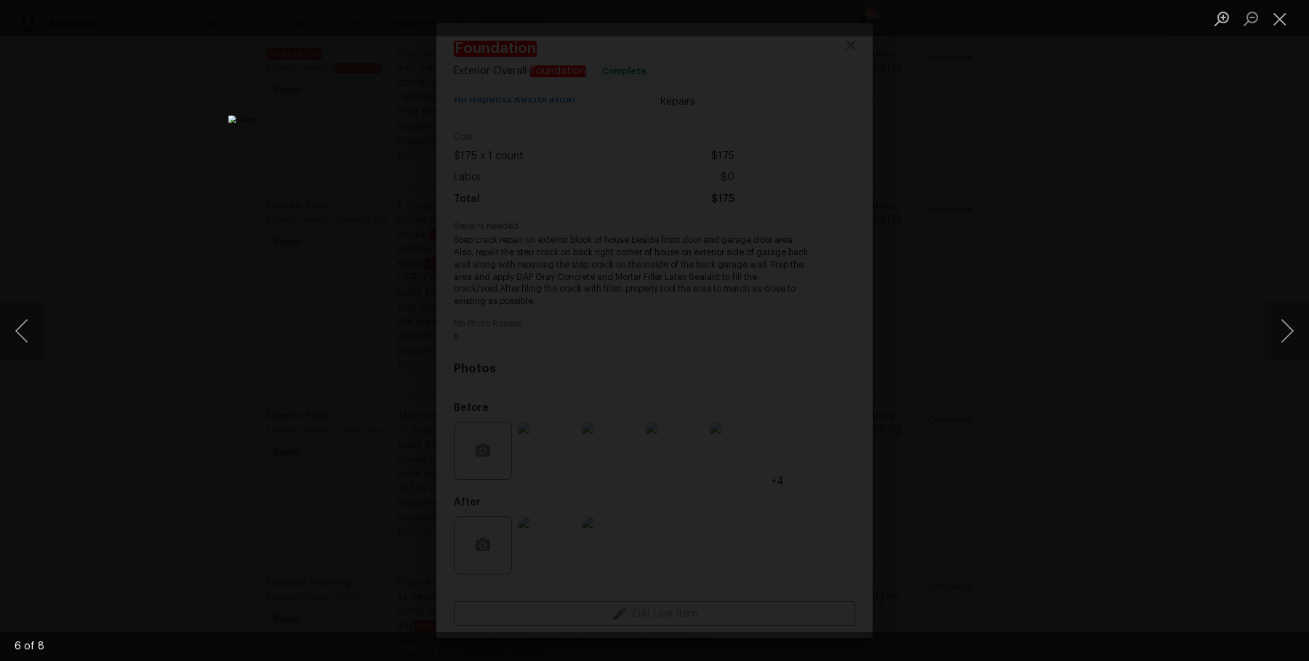
click at [1200, 177] on div "Lightbox" at bounding box center [654, 330] width 1309 height 661
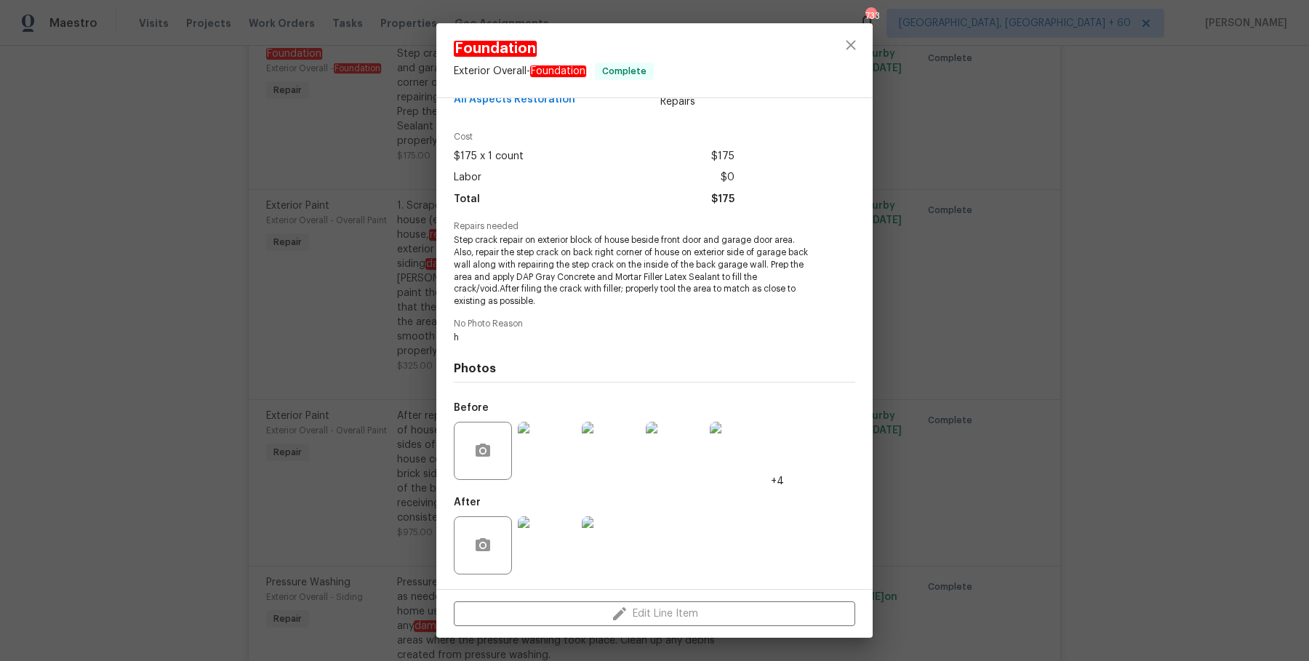
click at [1196, 181] on div "Foundation Exterior Overall - Foundation Complete Vendor All Aspects Restoratio…" at bounding box center [654, 330] width 1309 height 661
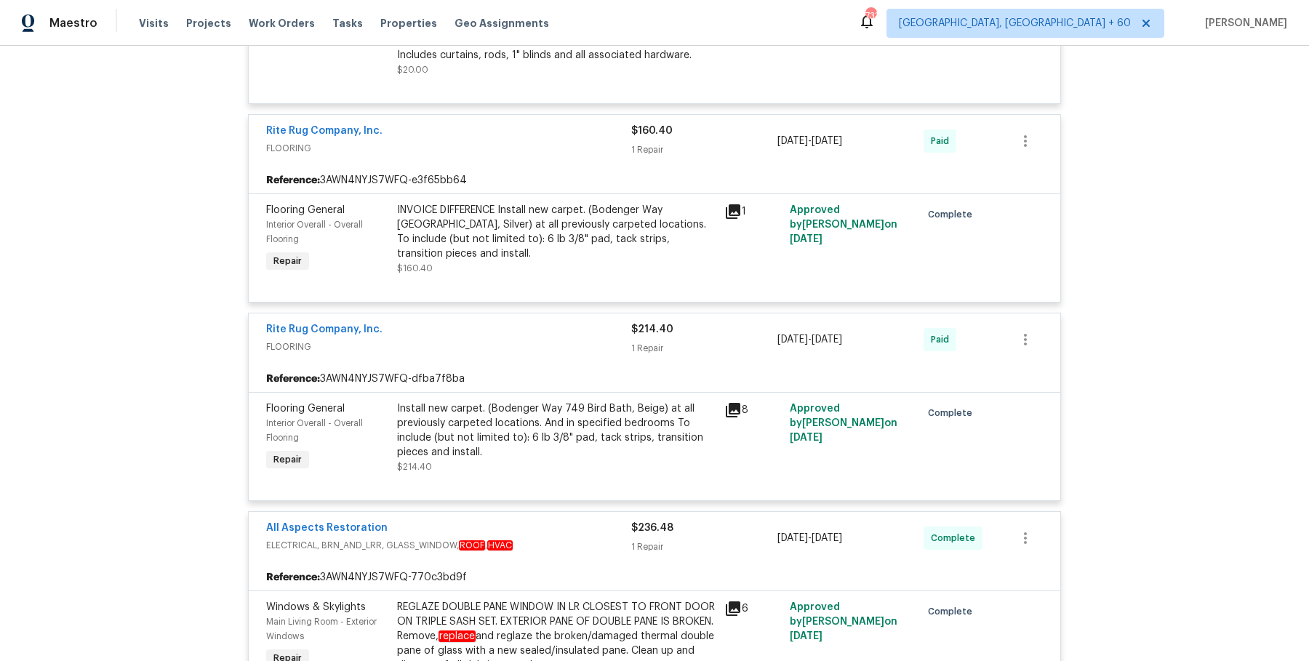
scroll to position [3280, 0]
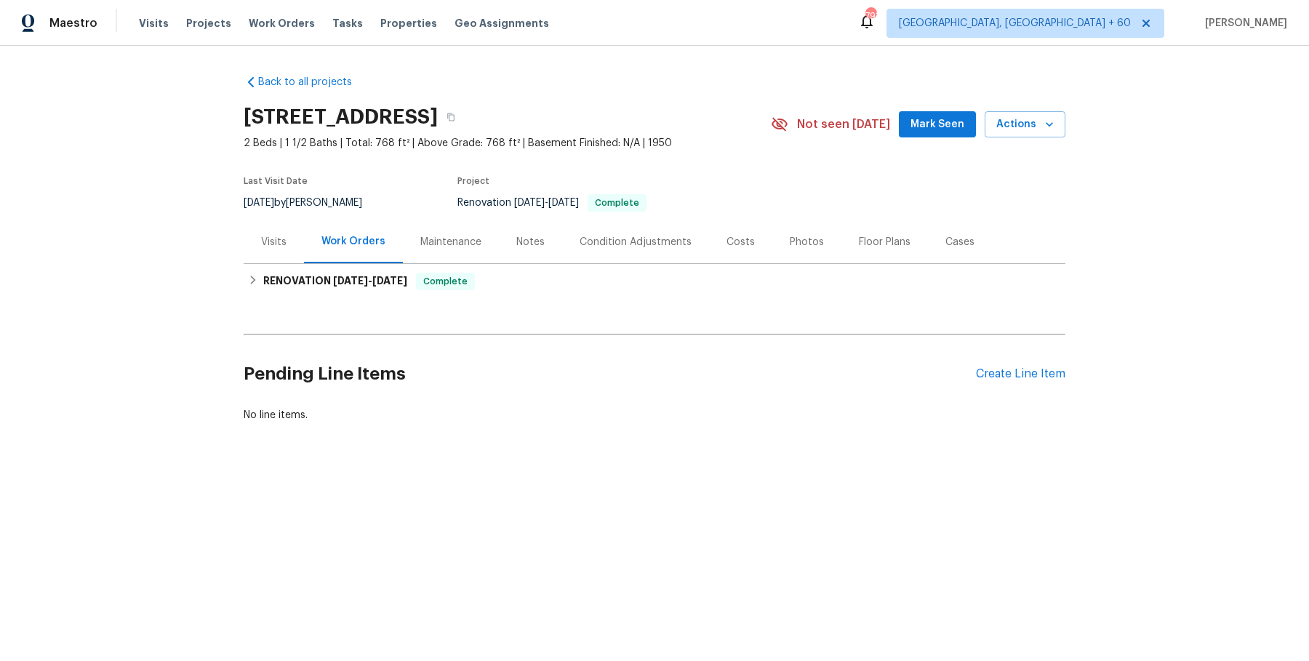
click at [278, 250] on div "Visits" at bounding box center [274, 241] width 60 height 43
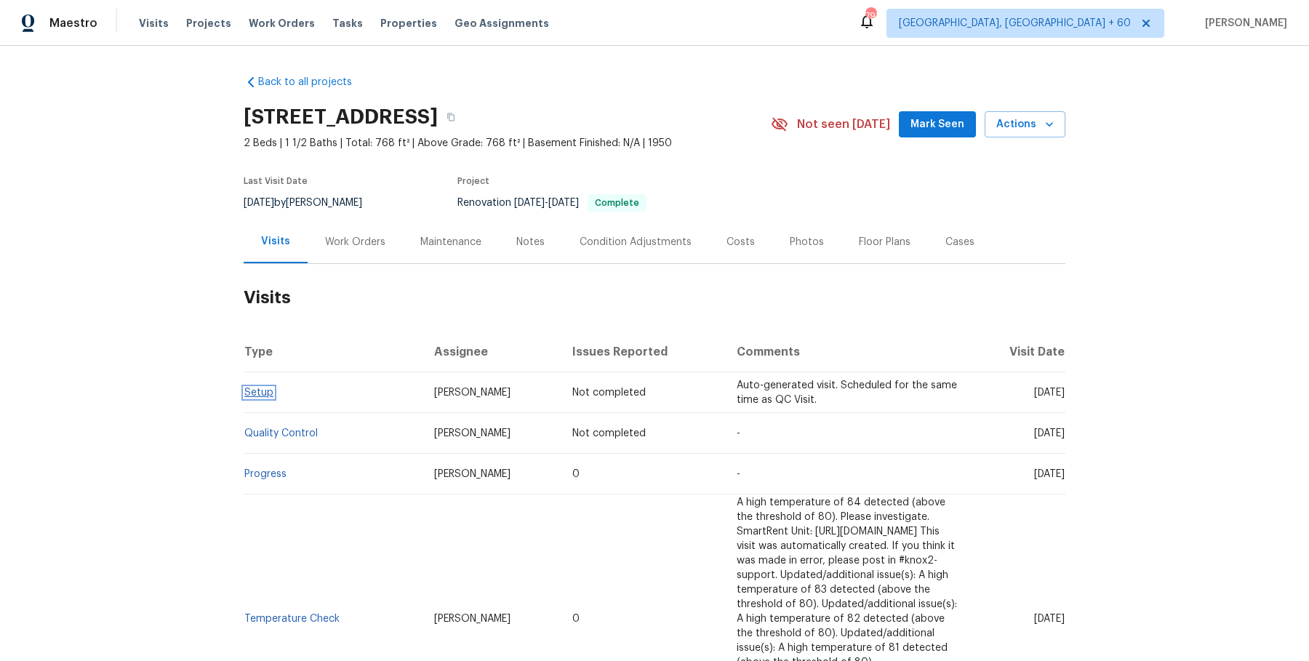
click at [266, 388] on link "Setup" at bounding box center [258, 393] width 29 height 10
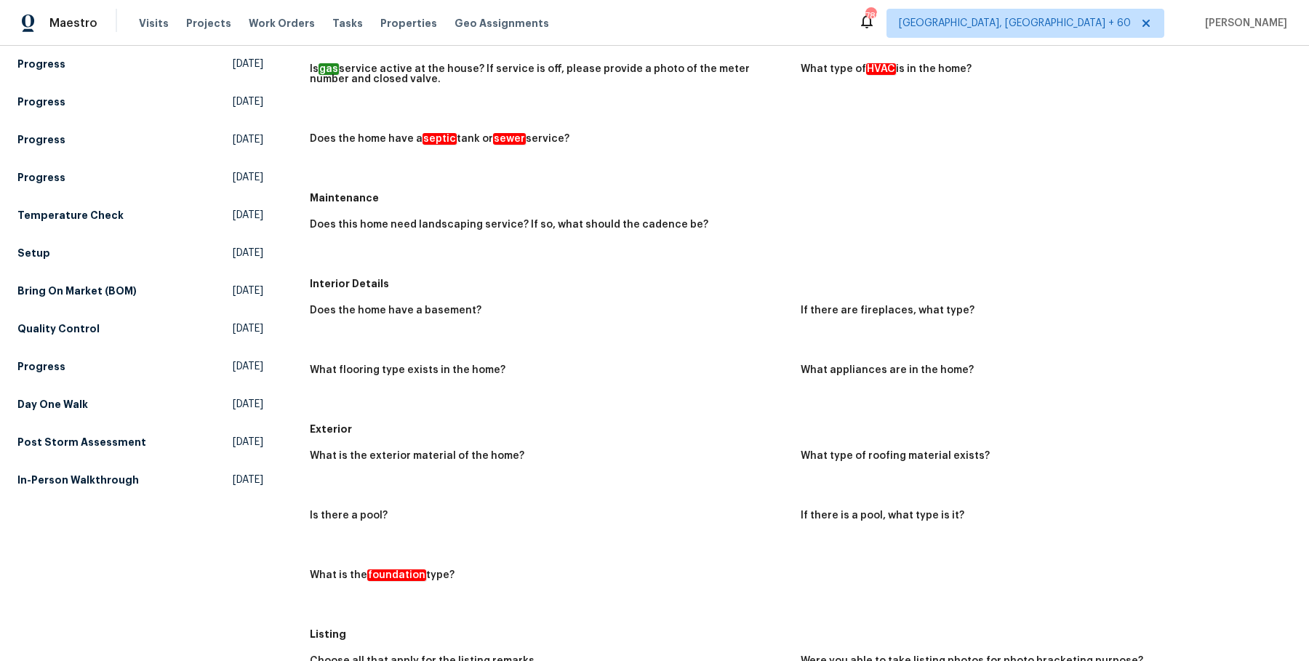
scroll to position [281, 0]
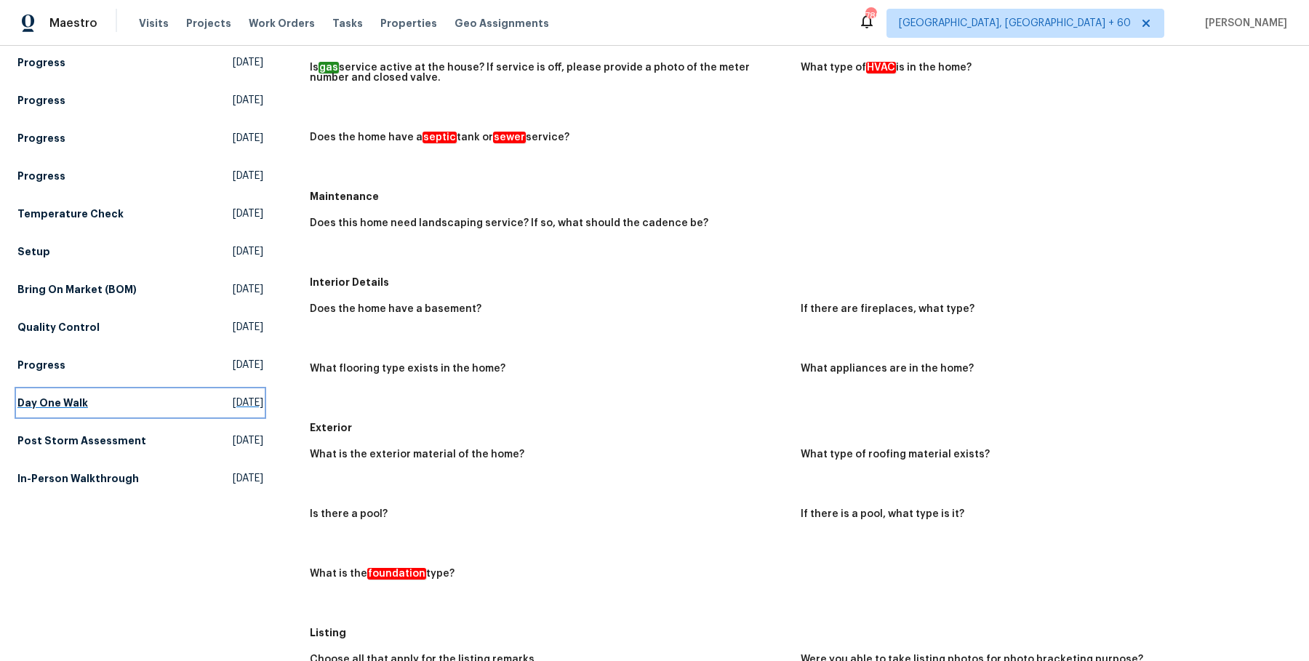
click at [65, 401] on h5 "Day One Walk" at bounding box center [52, 403] width 71 height 15
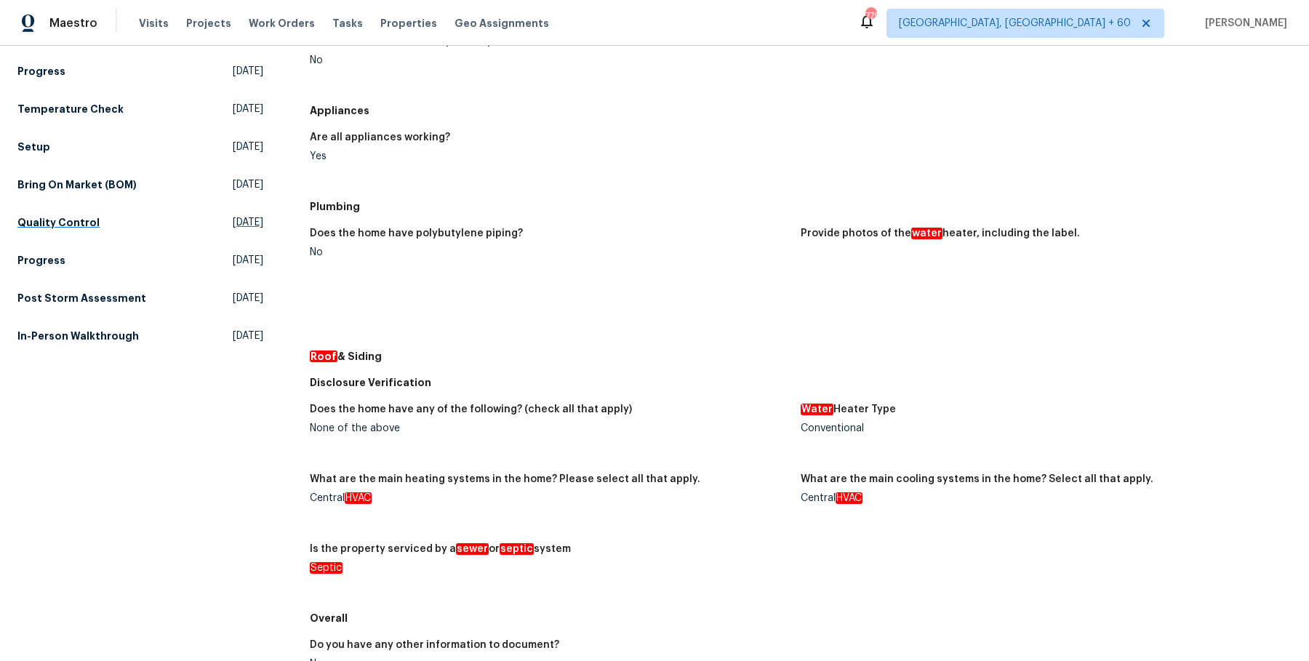
scroll to position [377, 0]
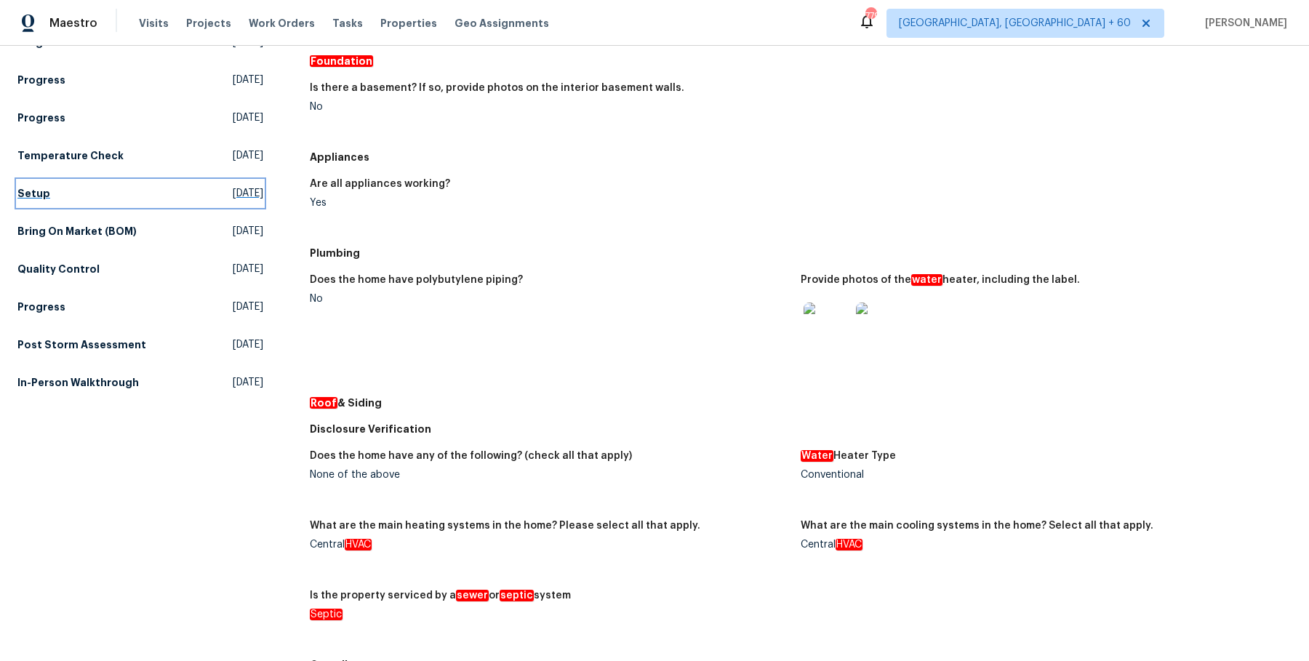
click at [44, 193] on h5 "Setup" at bounding box center [33, 193] width 33 height 15
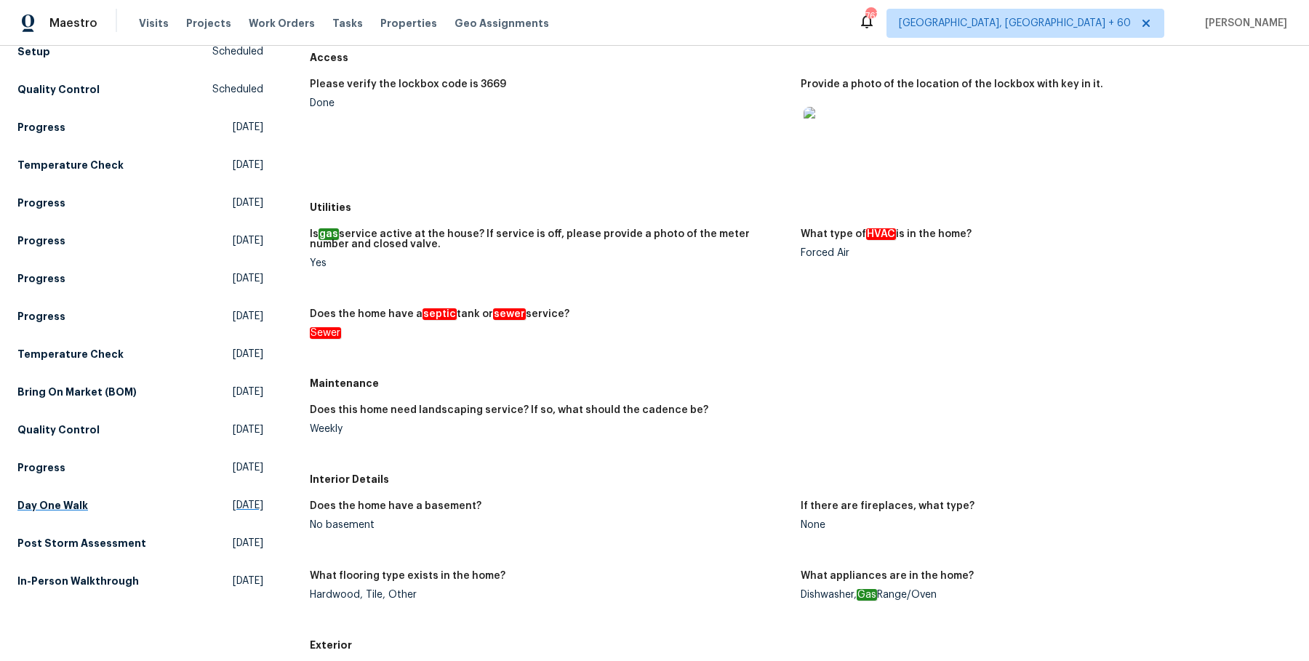
scroll to position [184, 0]
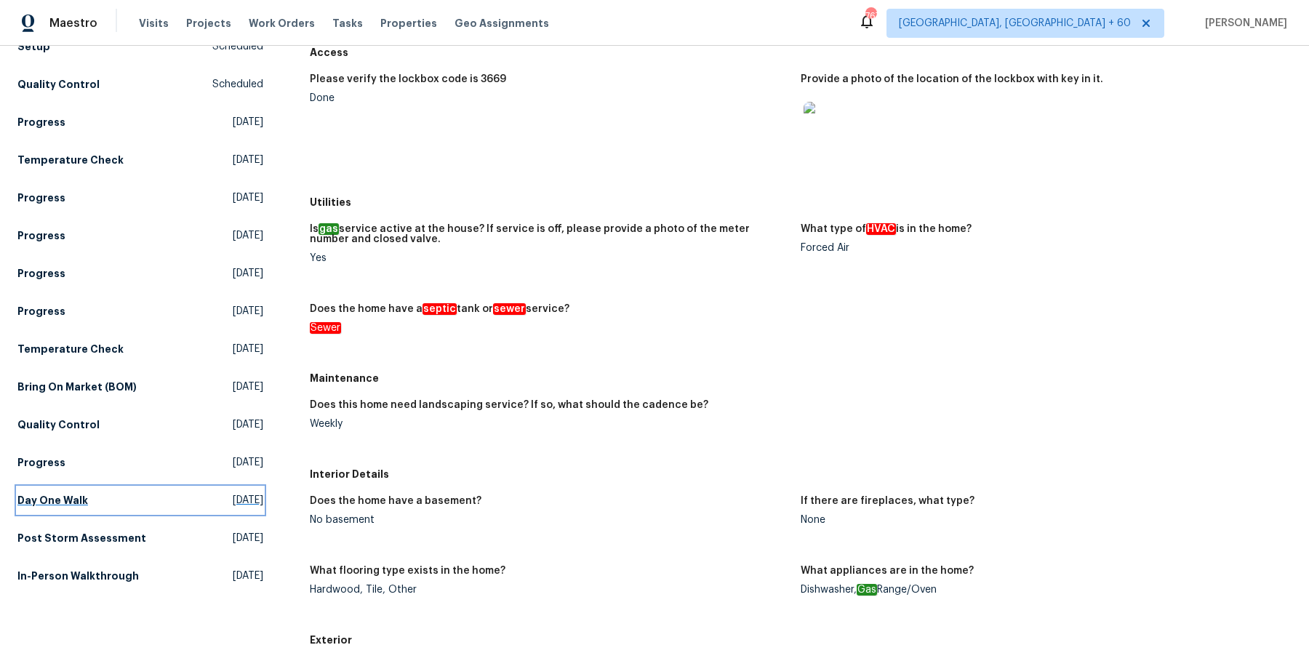
click at [61, 498] on h5 "Day One Walk" at bounding box center [52, 500] width 71 height 15
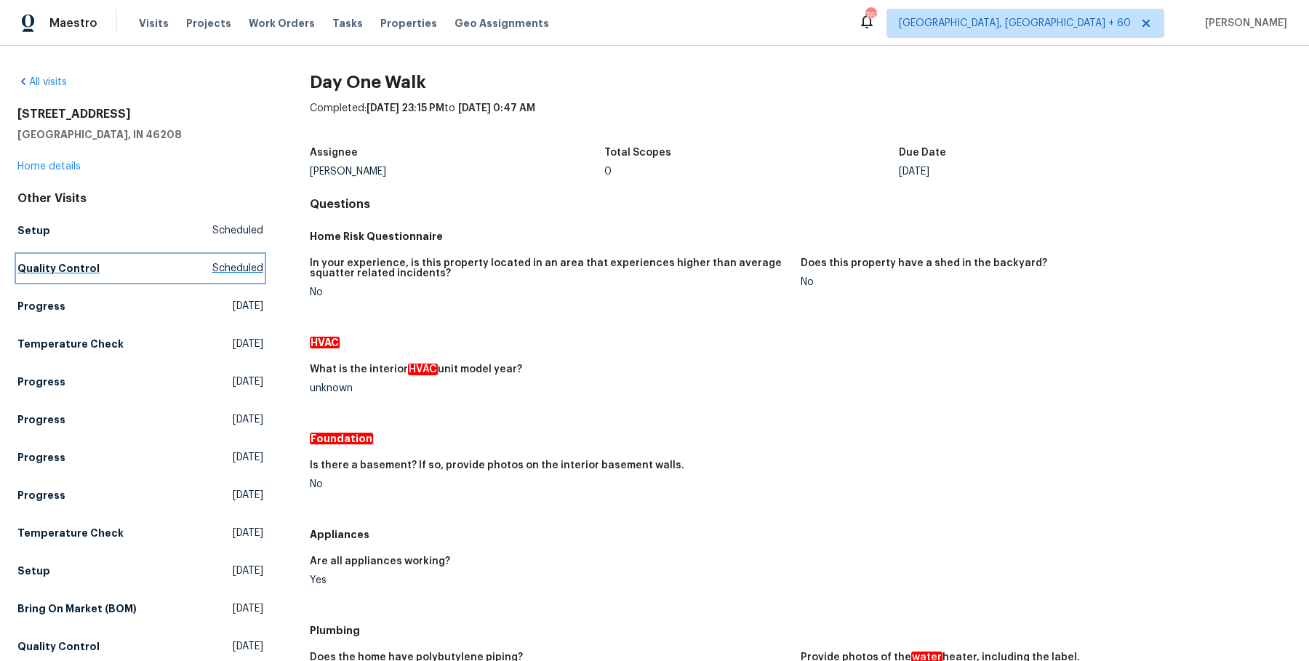
click at [32, 274] on h5 "Quality Control" at bounding box center [58, 268] width 82 height 15
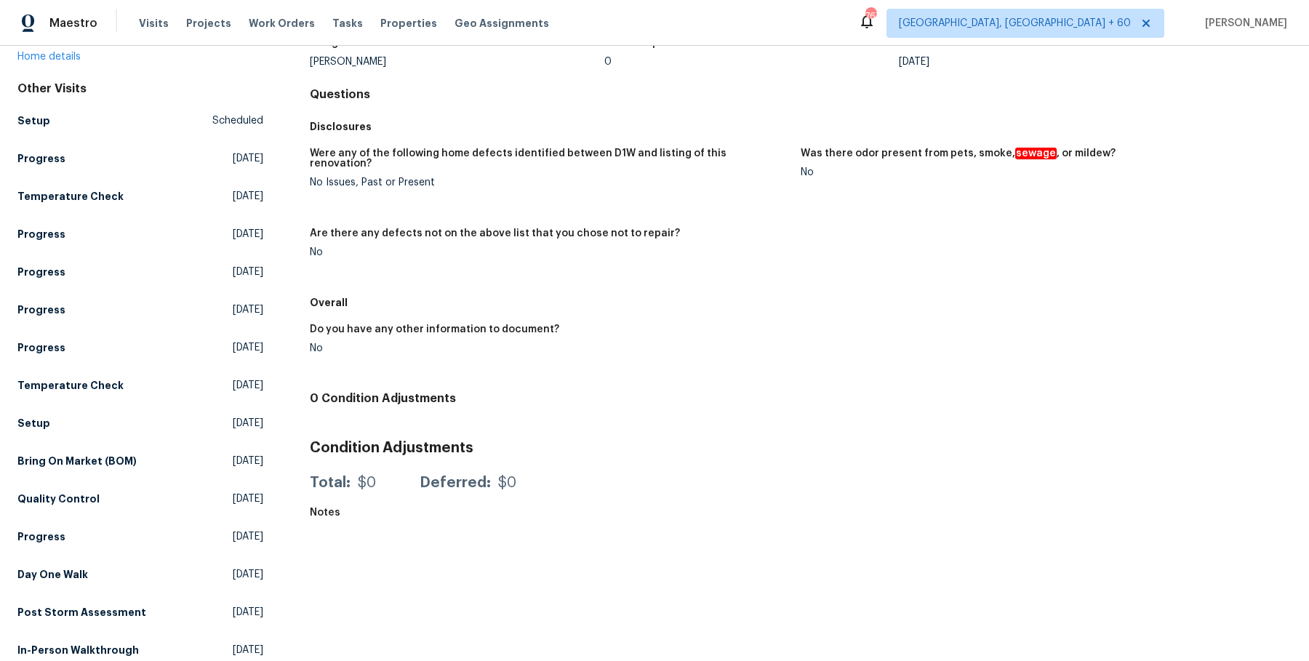
scroll to position [123, 0]
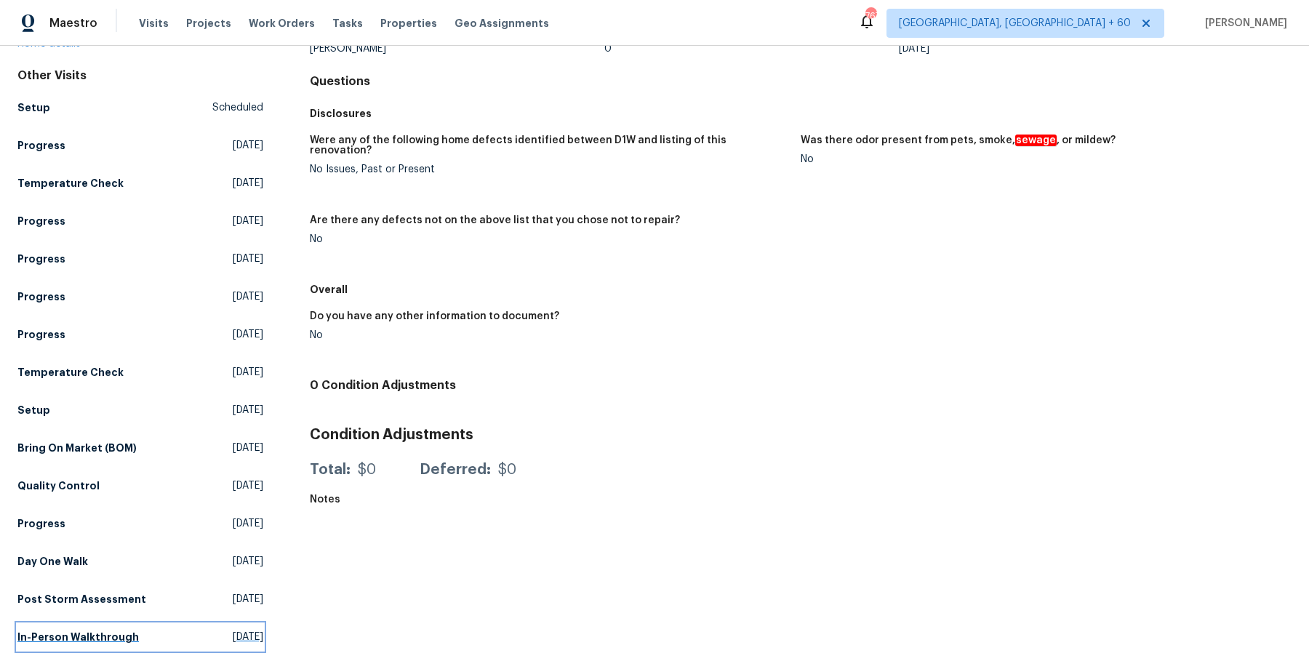
click at [109, 633] on h5 "In-Person Walkthrough" at bounding box center [77, 637] width 121 height 15
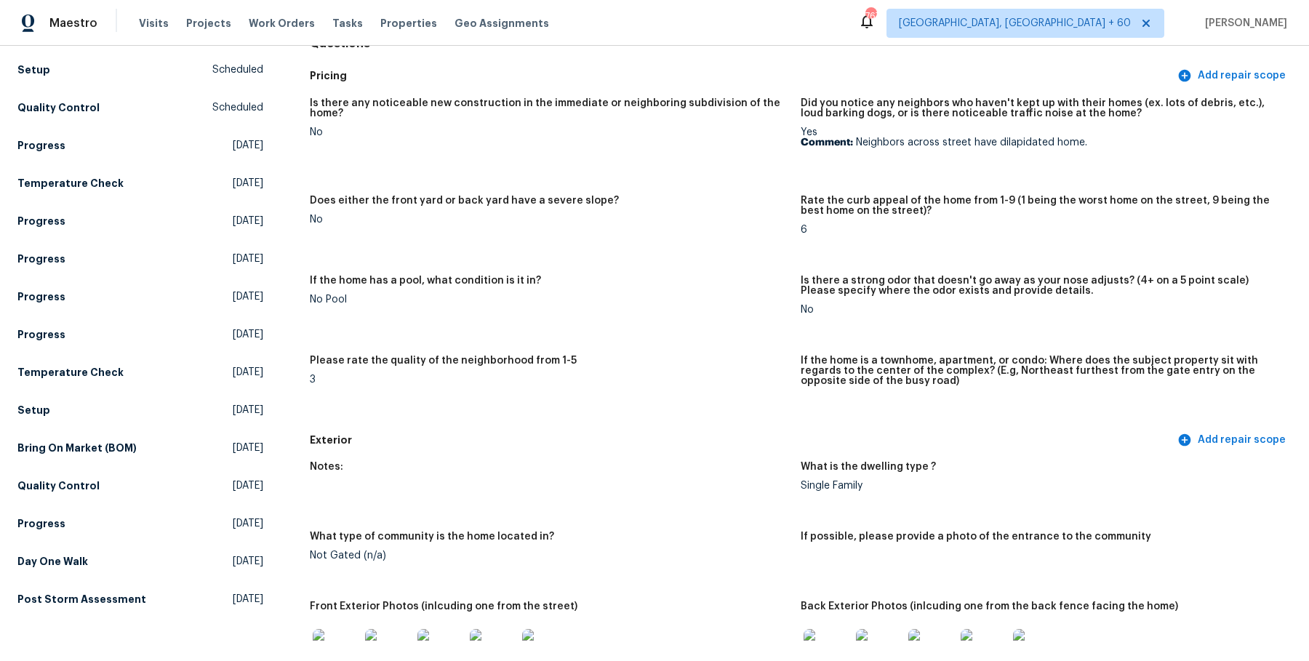
scroll to position [168, 0]
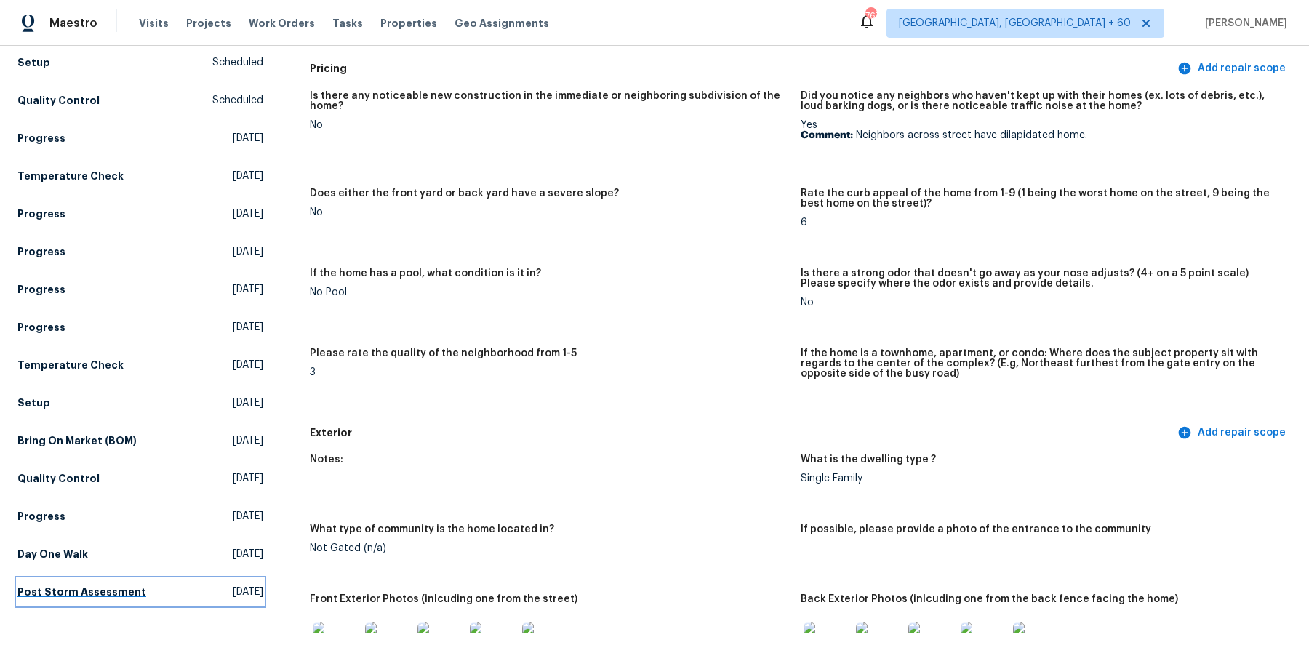
click at [57, 595] on h5 "Post Storm Assessment" at bounding box center [81, 592] width 129 height 15
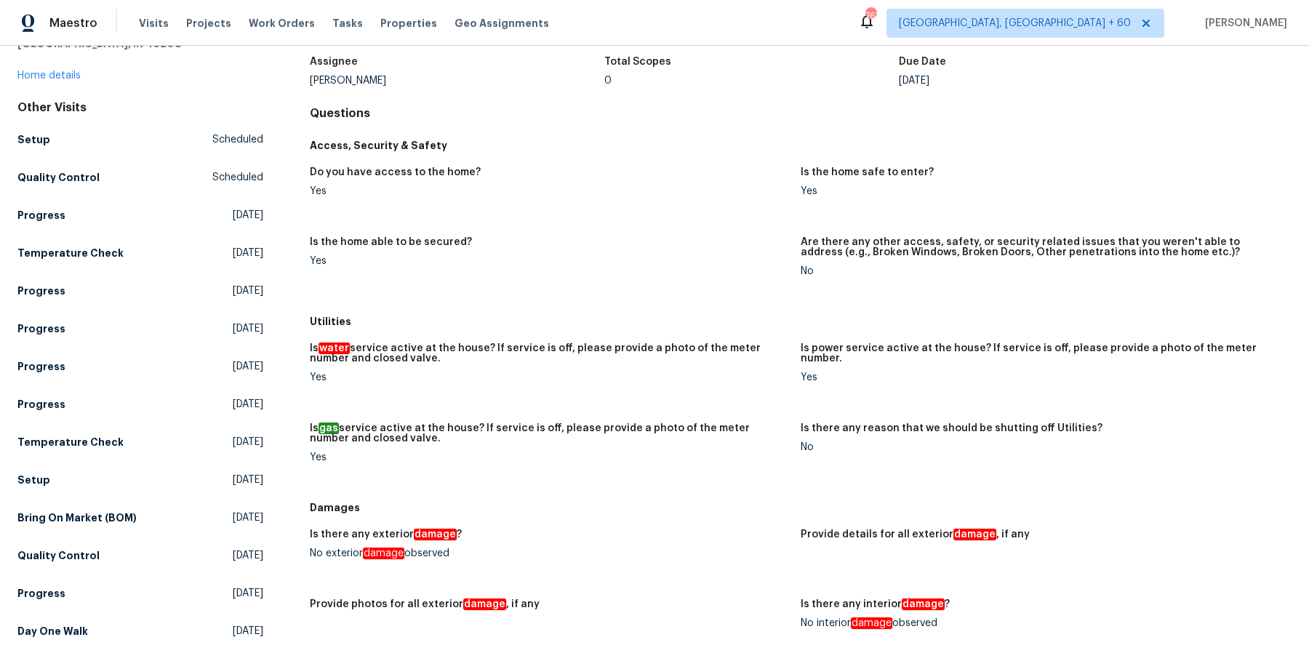
scroll to position [76, 0]
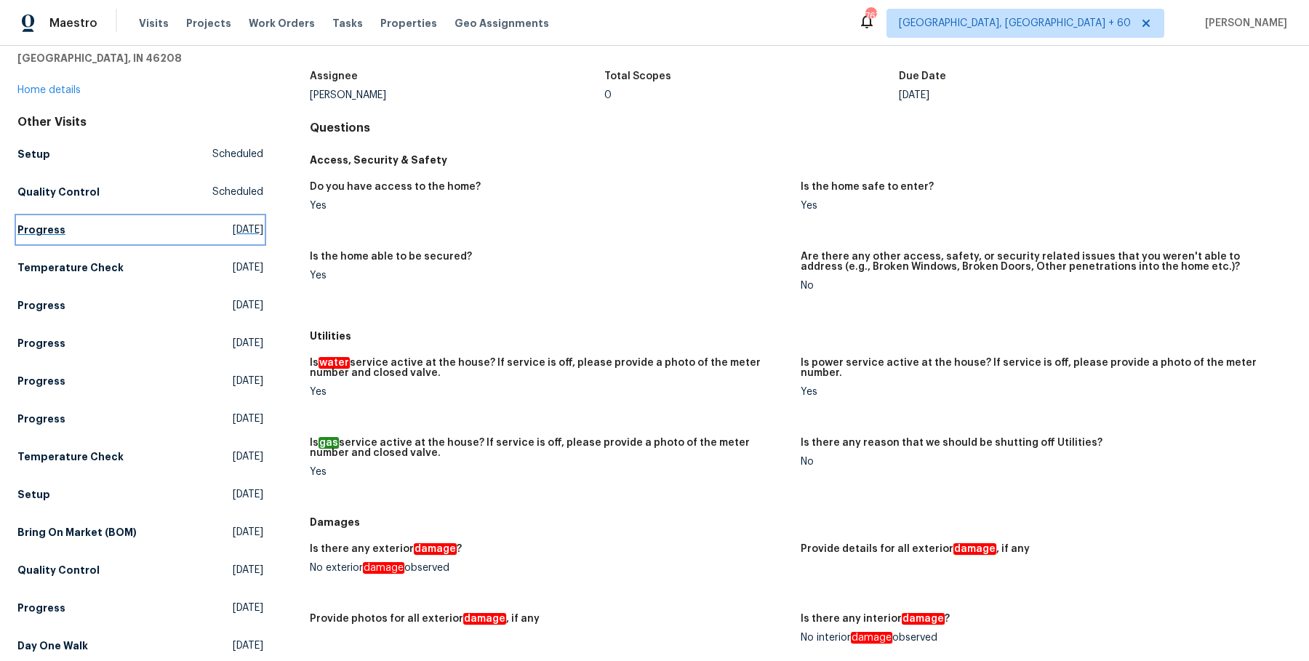
click at [45, 231] on h5 "Progress" at bounding box center [41, 230] width 48 height 15
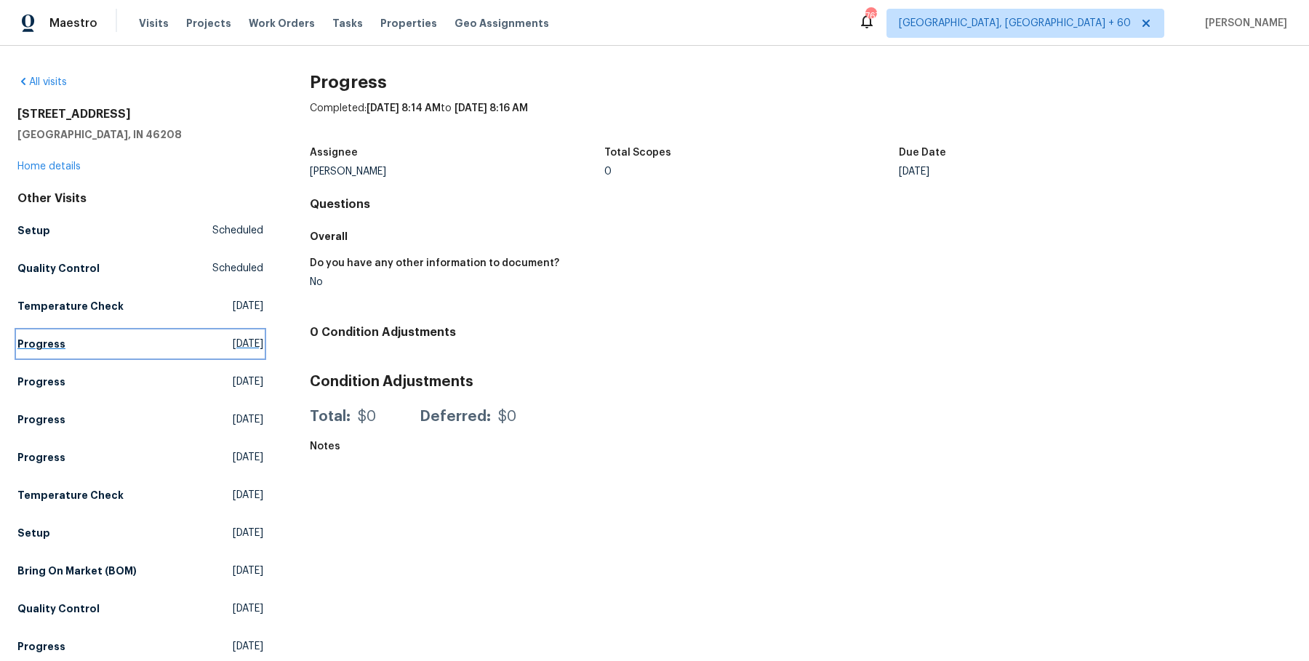
click at [44, 351] on h5 "Progress" at bounding box center [41, 344] width 48 height 15
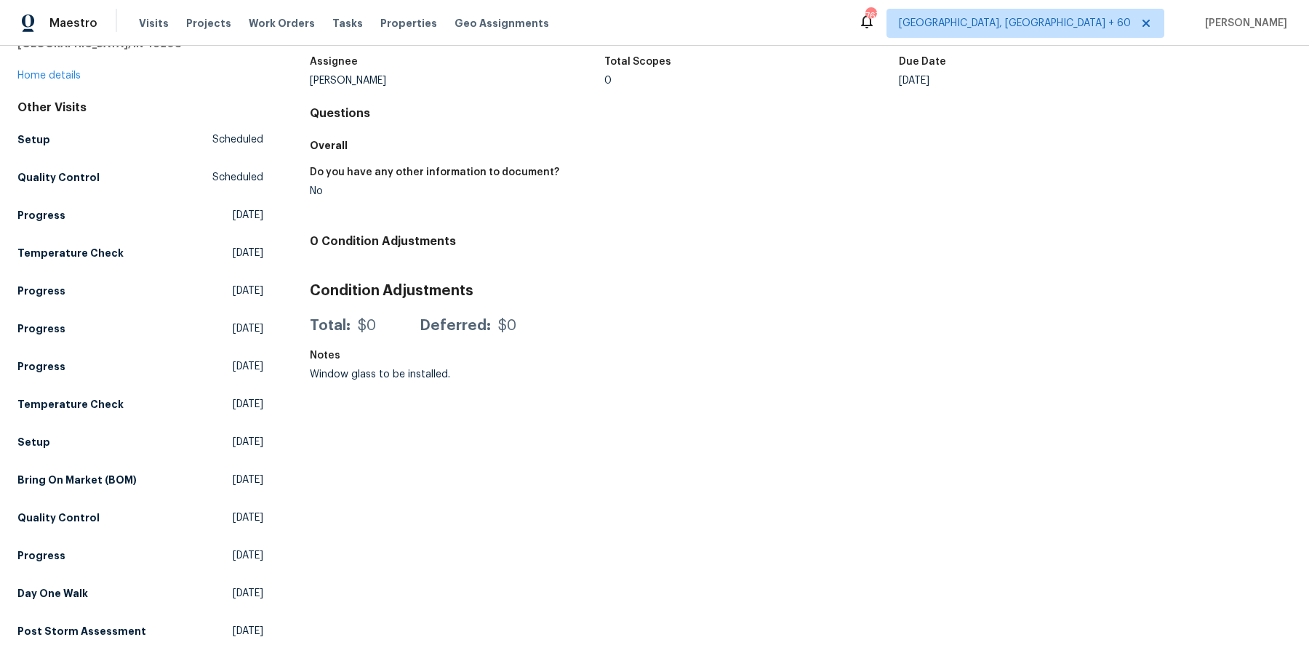
scroll to position [92, 0]
click at [87, 476] on h5 "Bring On Market (BOM)" at bounding box center [76, 478] width 119 height 15
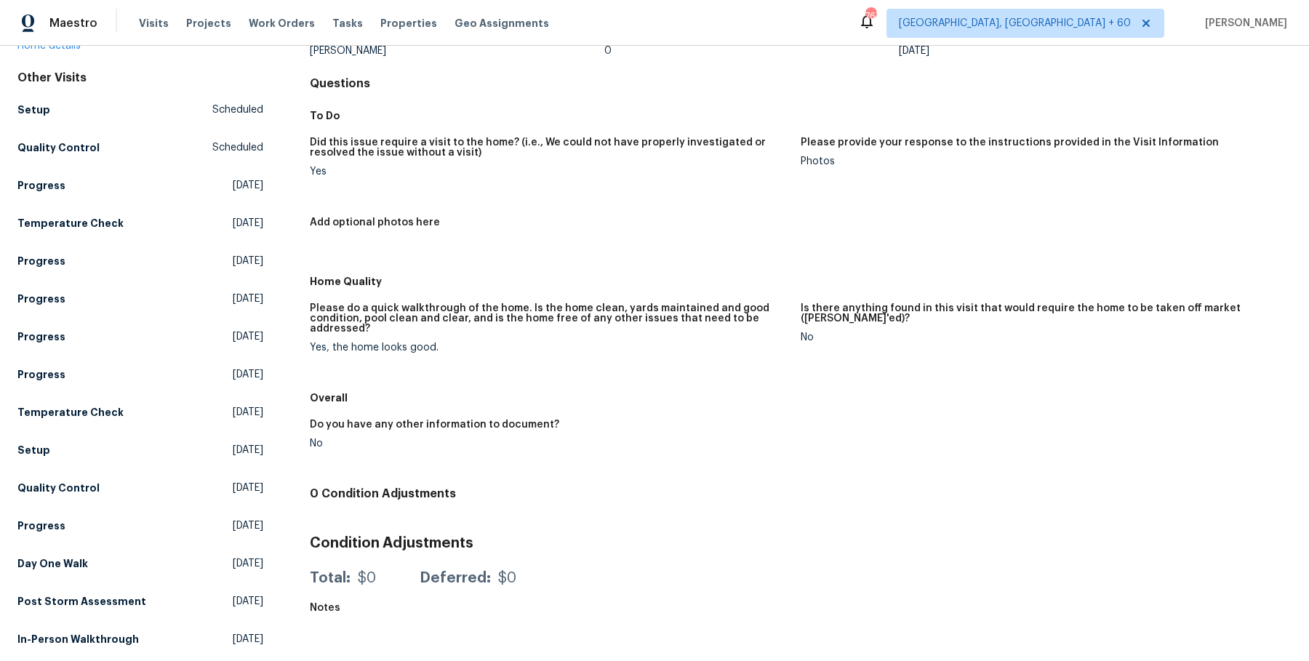
scroll to position [123, 0]
